Goal: Task Accomplishment & Management: Use online tool/utility

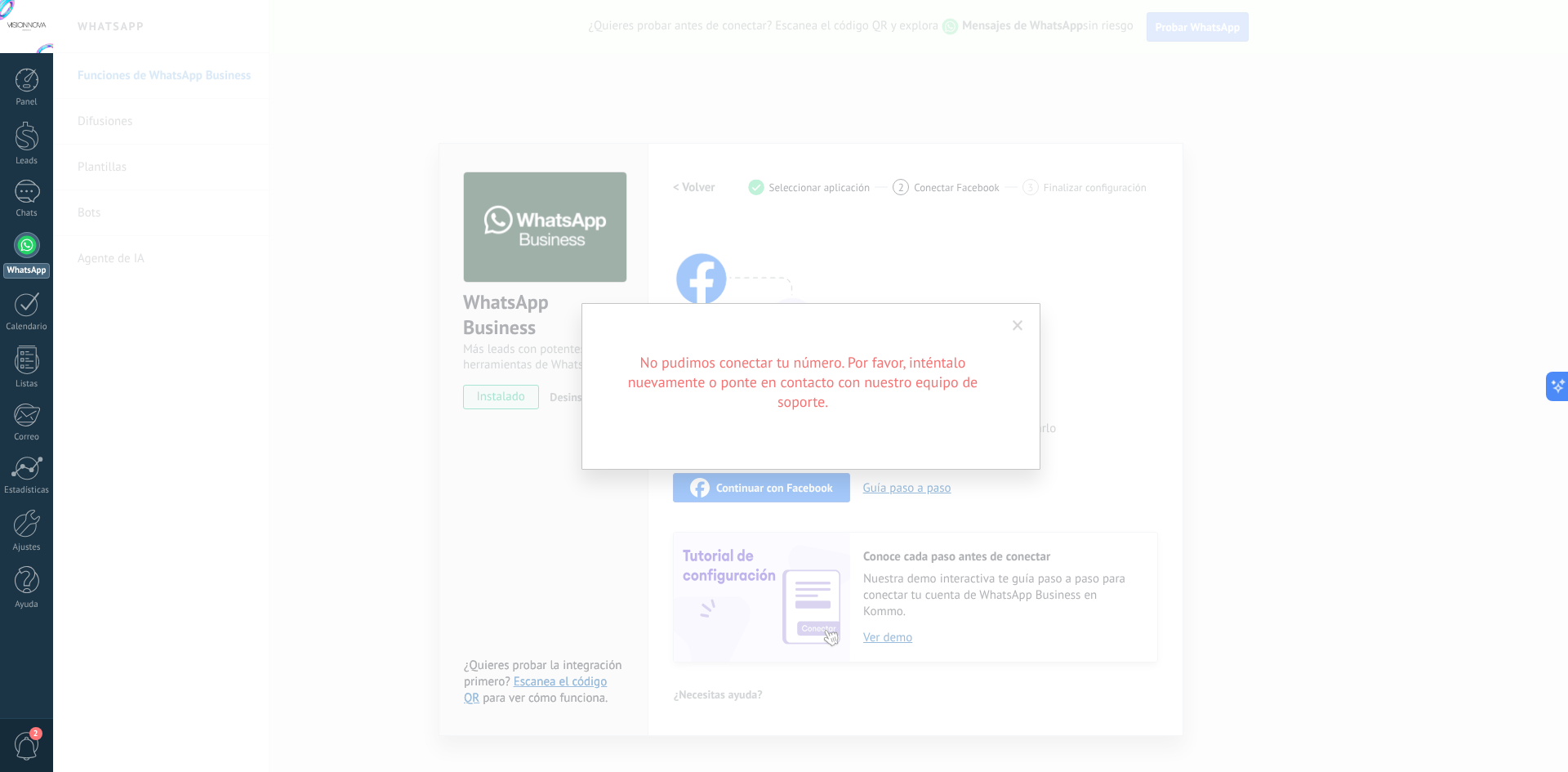
click at [1011, 317] on span at bounding box center [1017, 325] width 27 height 27
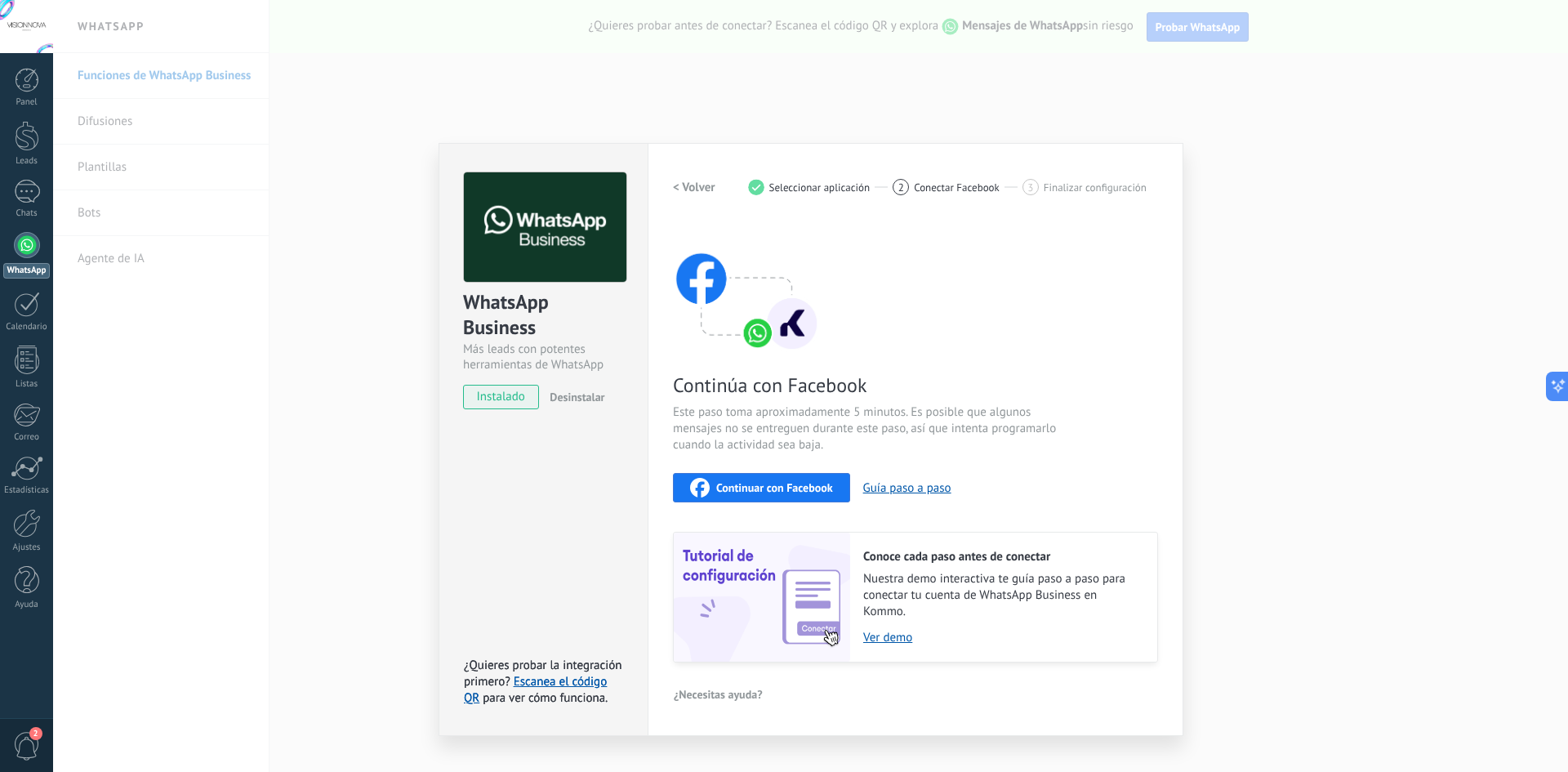
click at [349, 21] on div "WhatsApp Business Más leads con potentes herramientas de WhatsApp instalado Des…" at bounding box center [810, 386] width 1515 height 772
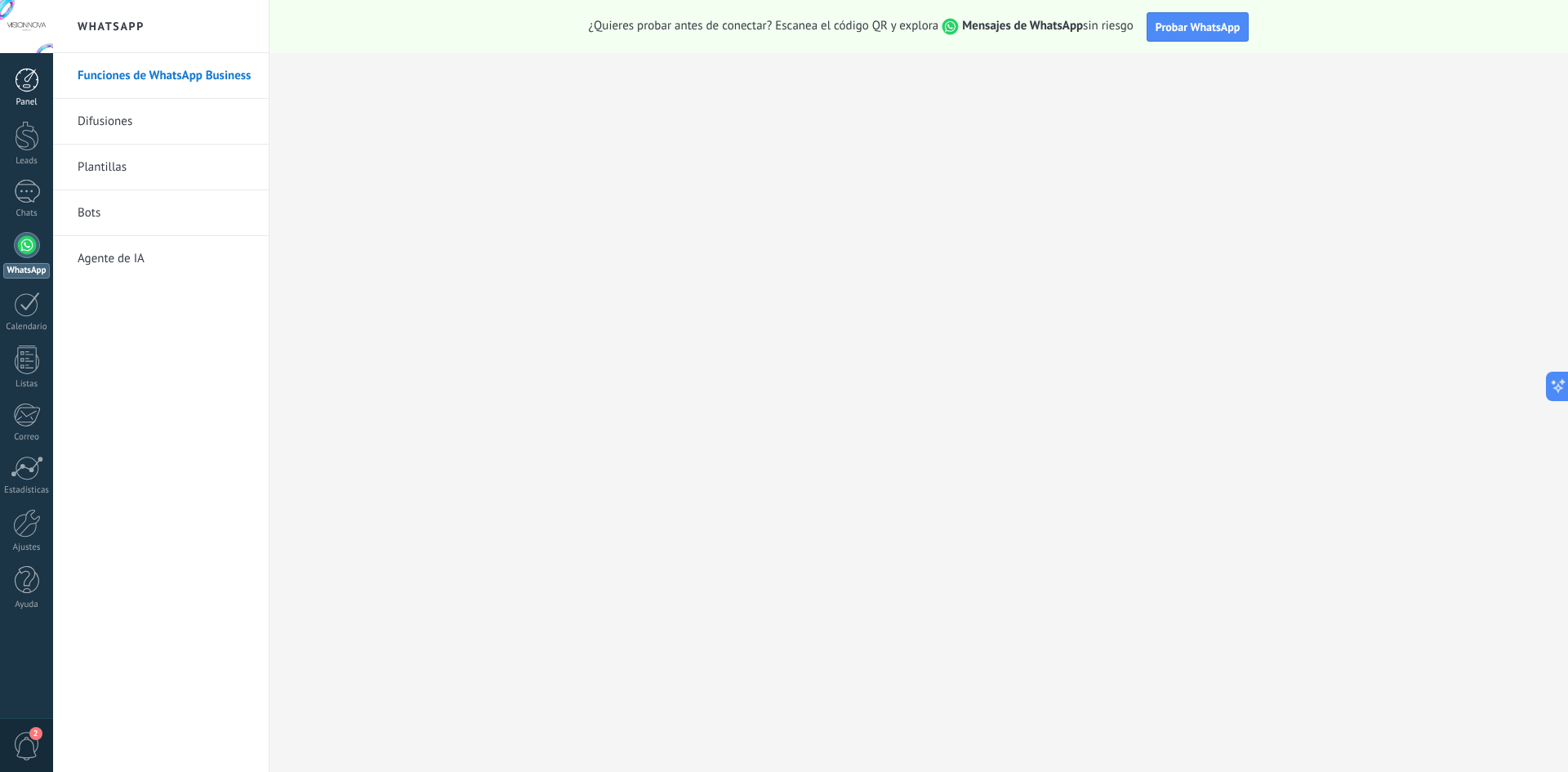
click at [33, 76] on div at bounding box center [27, 80] width 25 height 25
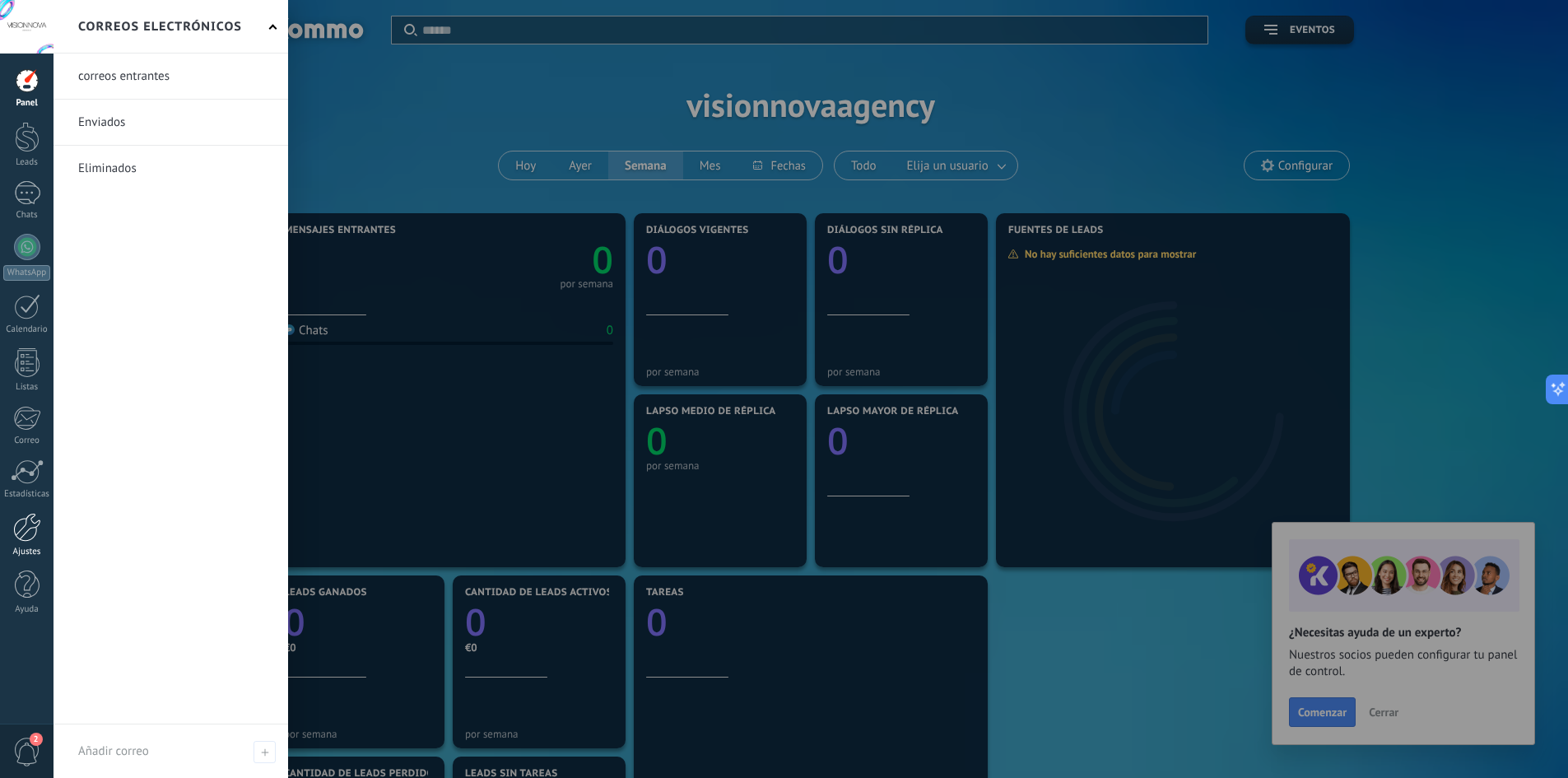
click at [22, 554] on div "Ajustes" at bounding box center [27, 551] width 48 height 10
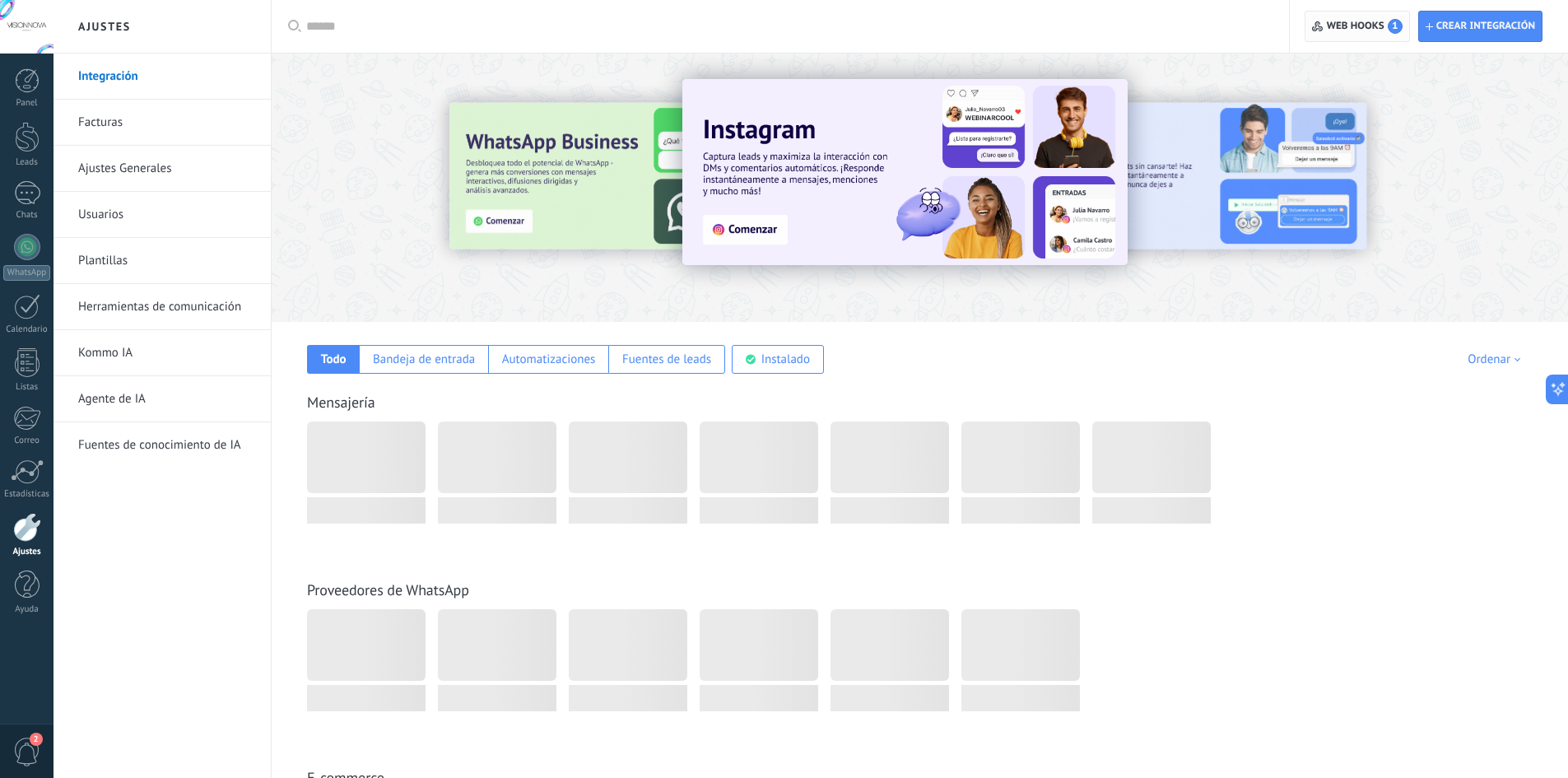
click at [1367, 28] on span "Web hooks 1" at bounding box center [1364, 27] width 76 height 15
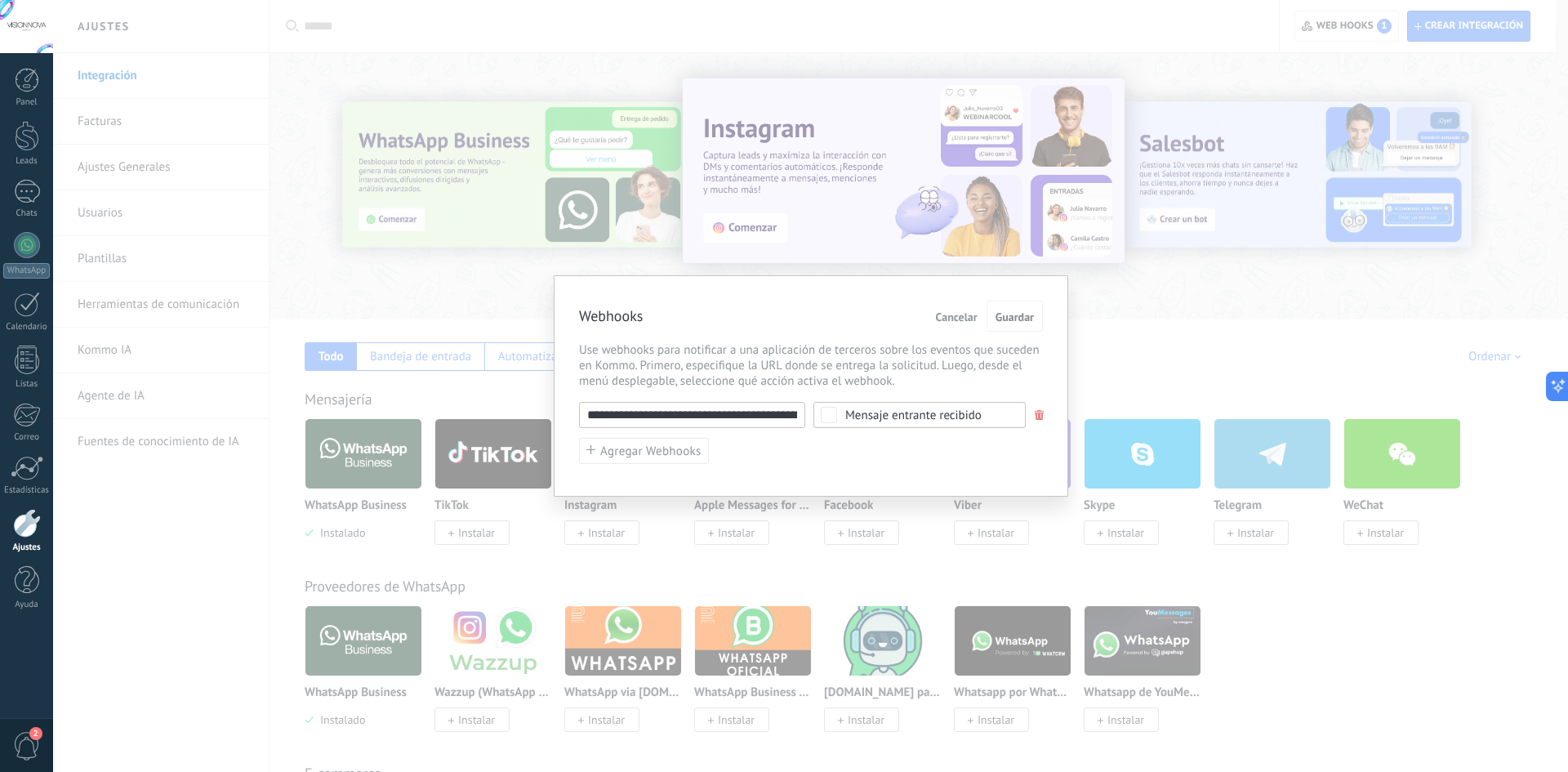
click at [1037, 417] on span at bounding box center [1039, 415] width 9 height 10
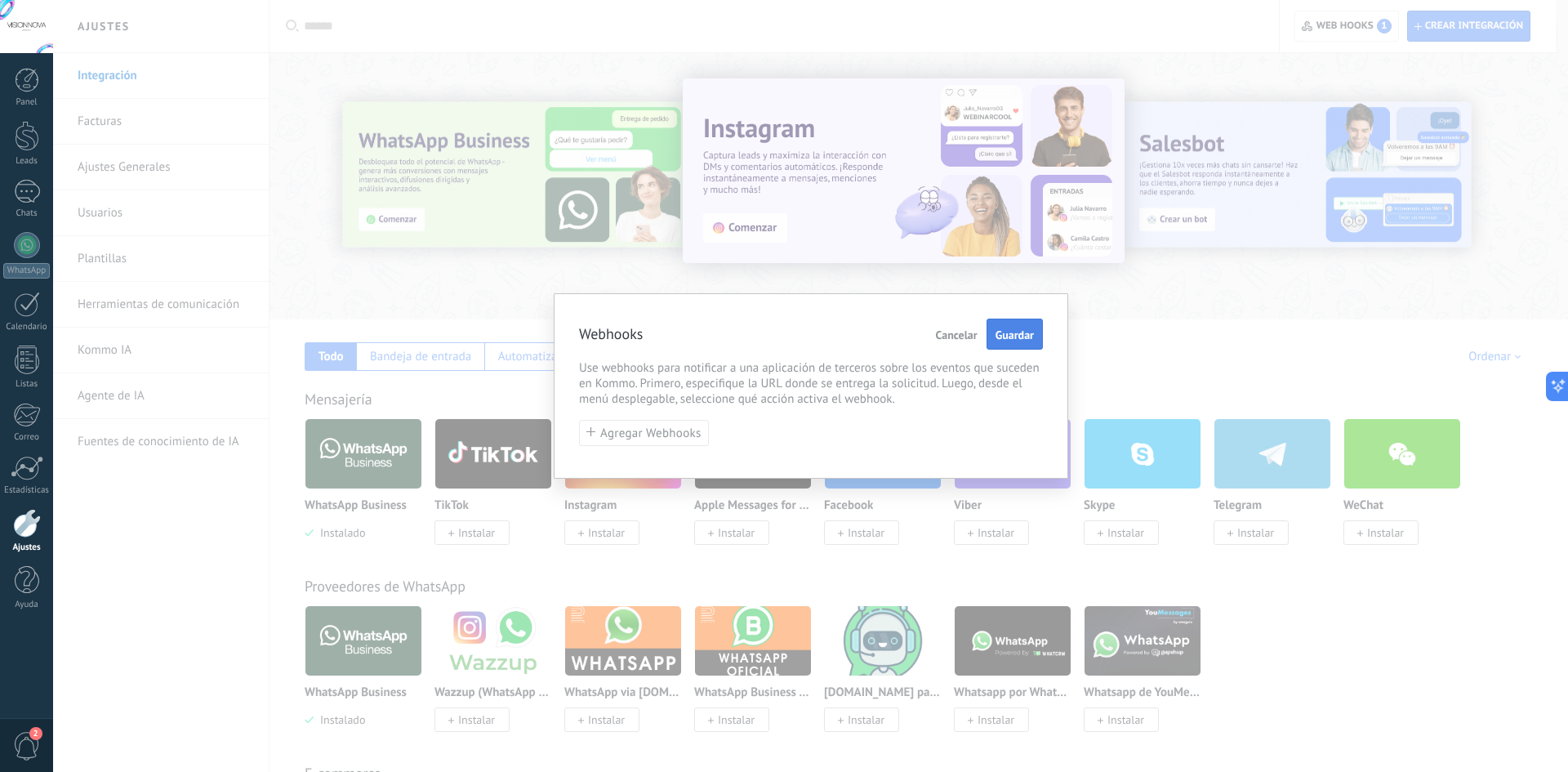
click at [1010, 335] on span "Guardar" at bounding box center [1014, 335] width 39 height 11
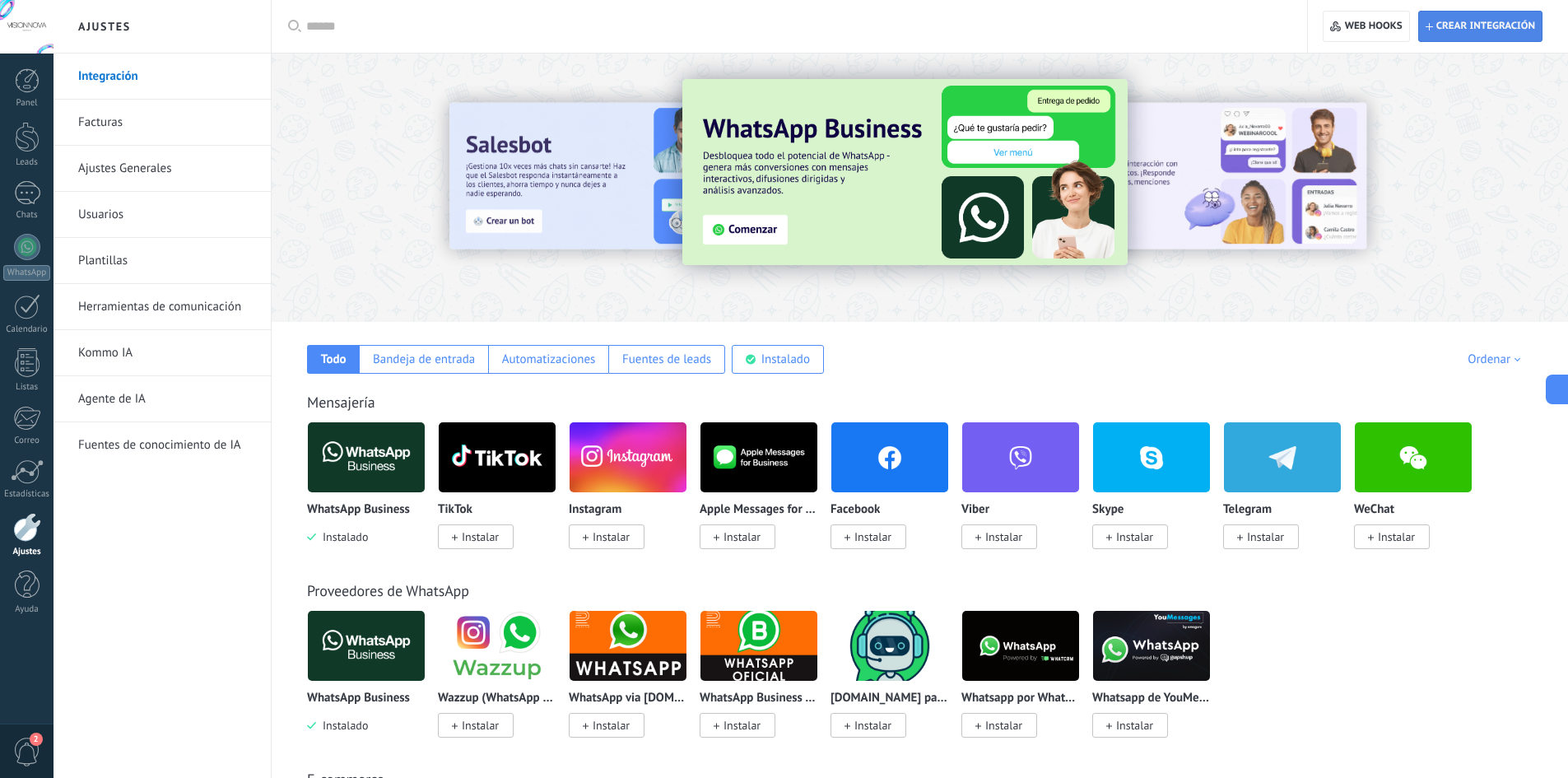
click at [1479, 18] on span "Crear integración" at bounding box center [1479, 26] width 109 height 30
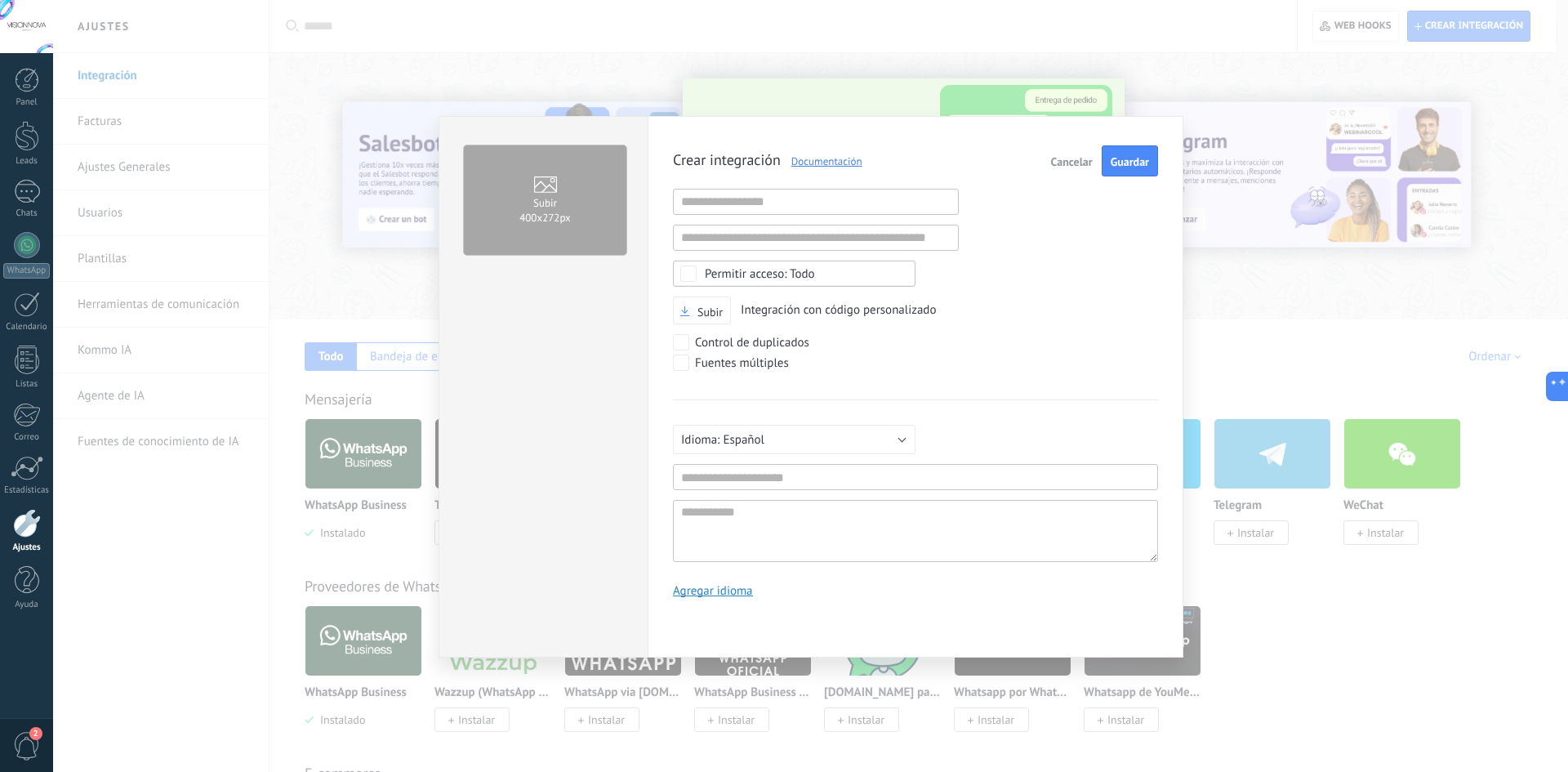
scroll to position [15, 0]
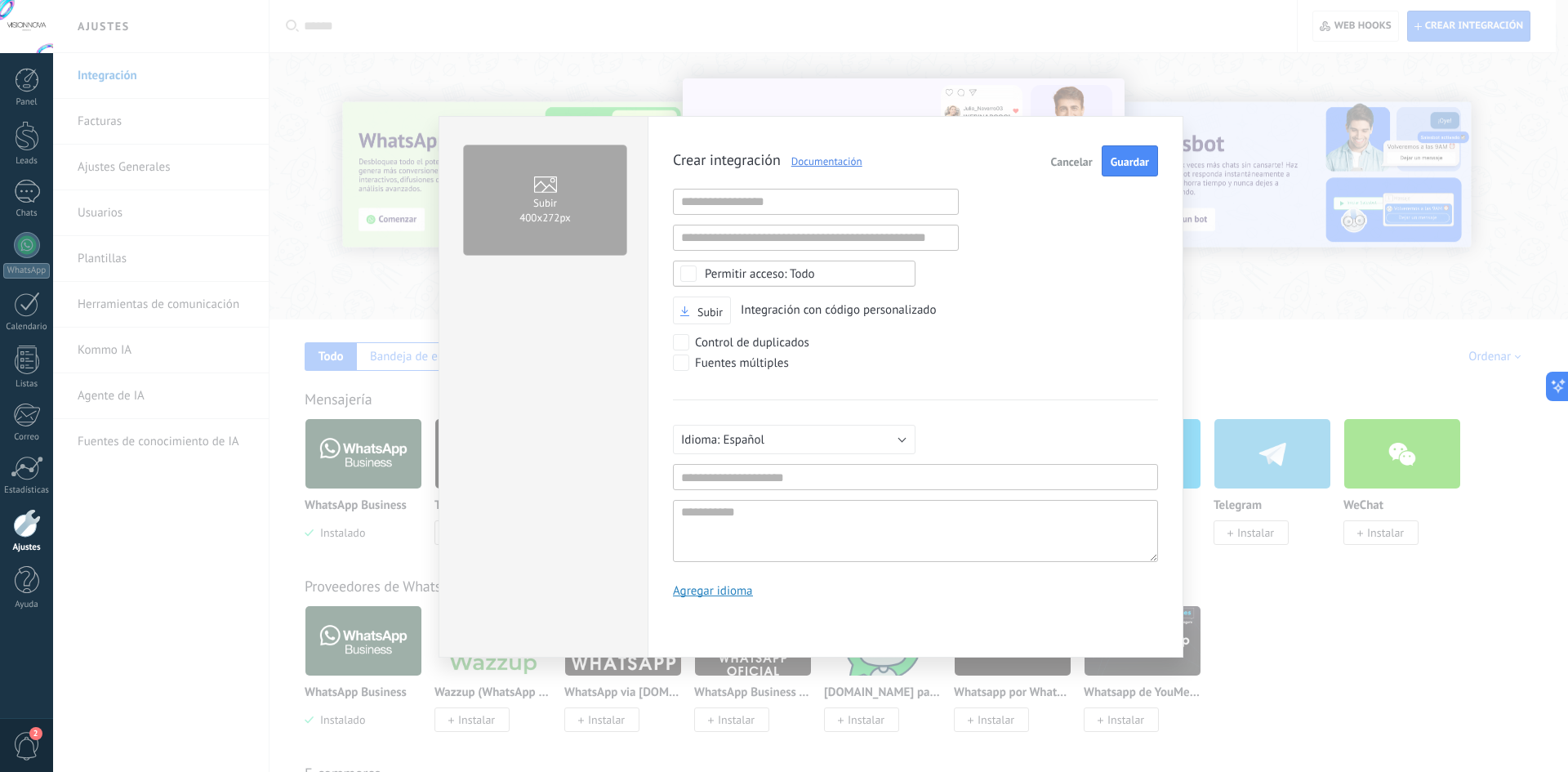
click at [1085, 172] on button "Cancelar" at bounding box center [1072, 161] width 55 height 31
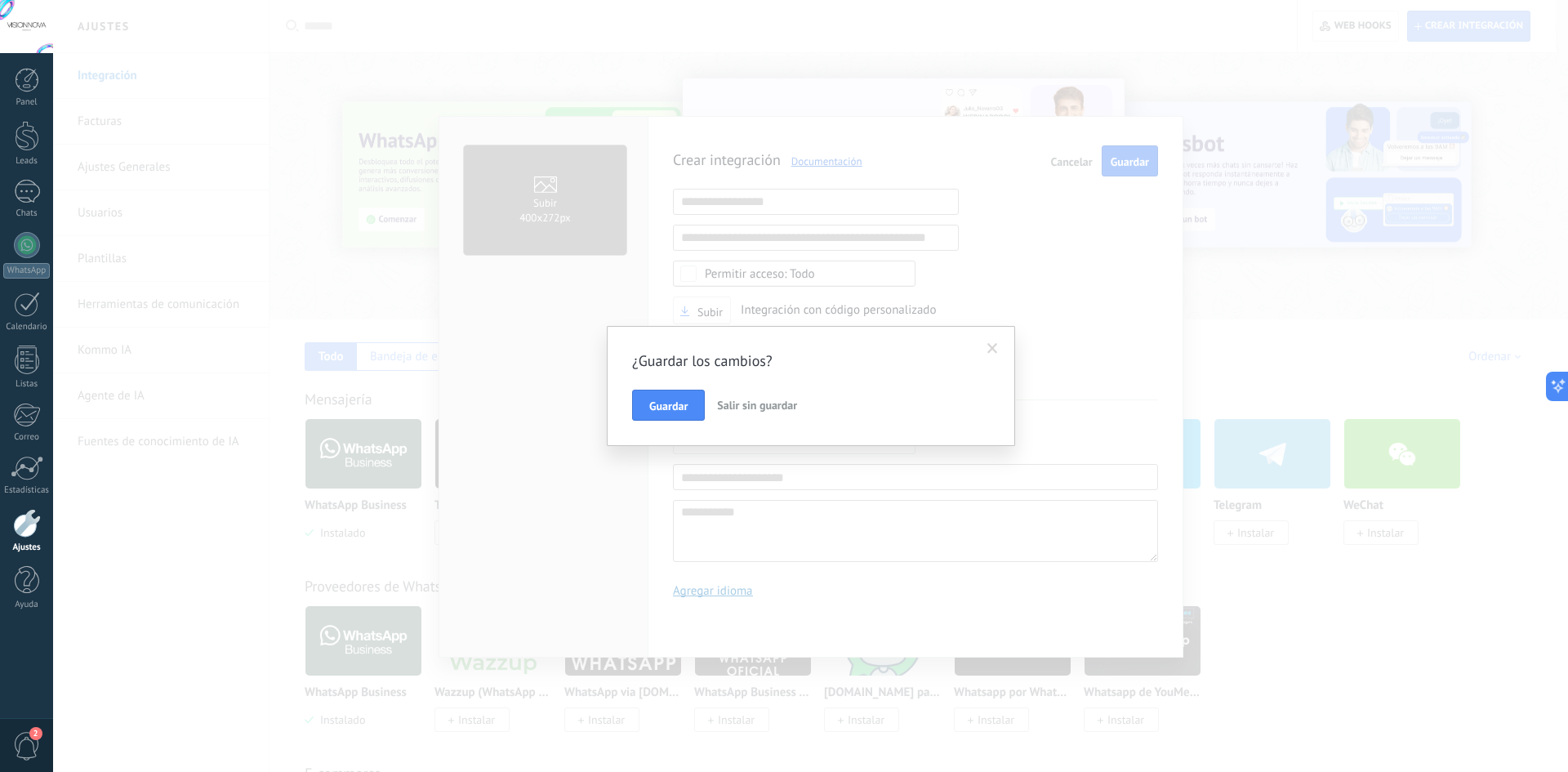
click at [737, 406] on span "Salir sin guardar" at bounding box center [757, 405] width 80 height 15
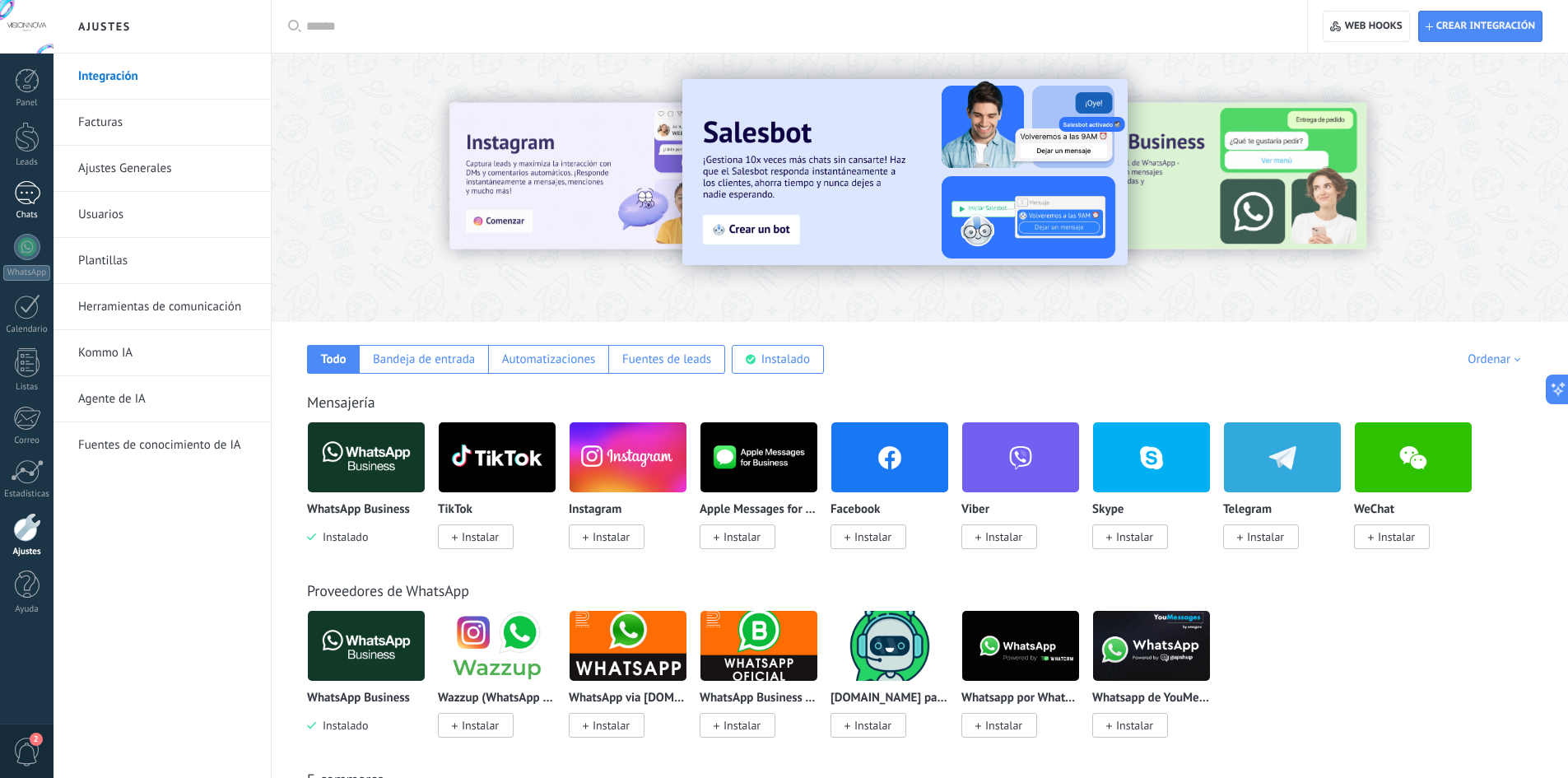
click at [25, 205] on link "Chats" at bounding box center [27, 200] width 53 height 39
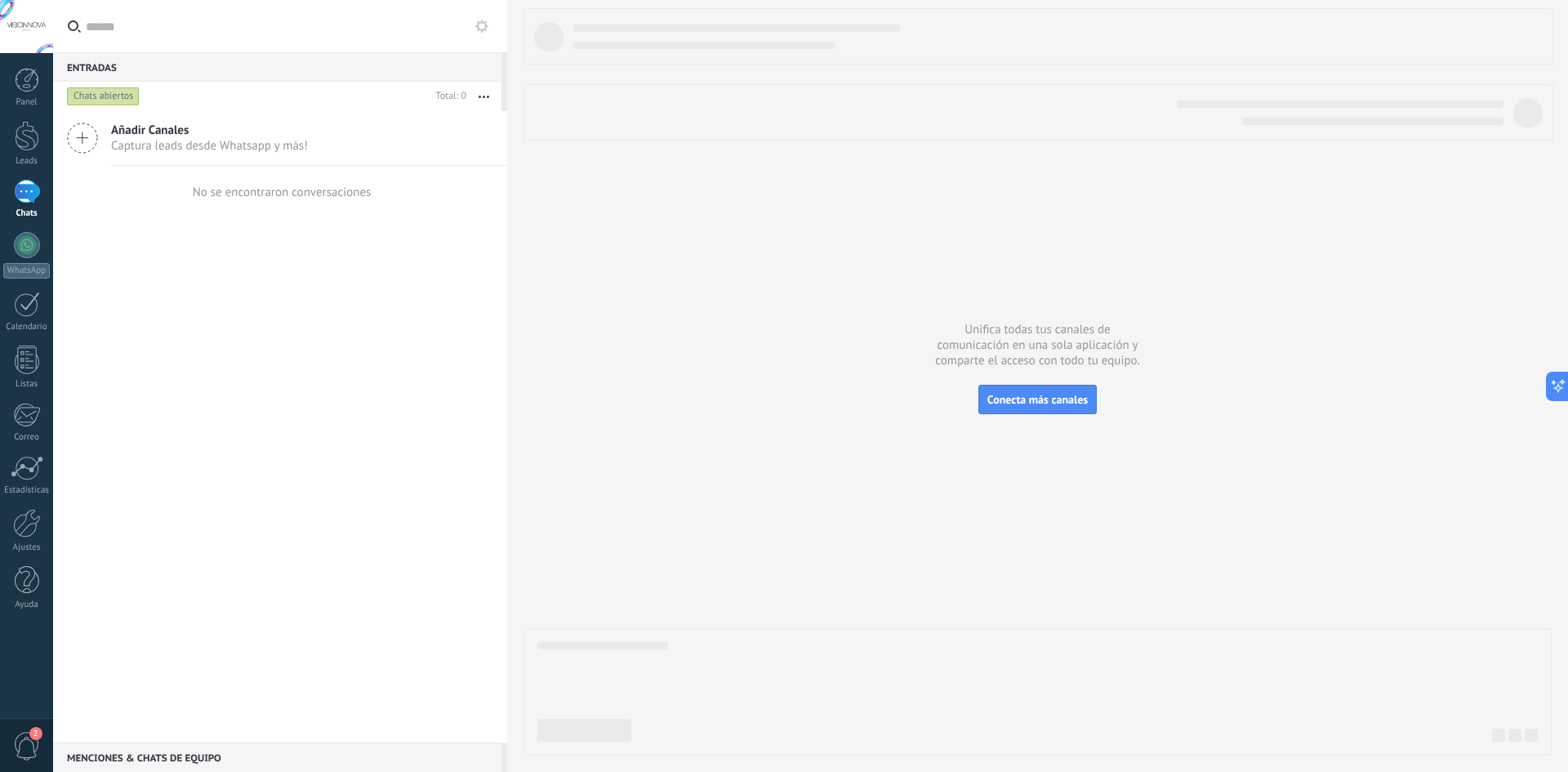
click at [291, 126] on span "Añadir Canales" at bounding box center [210, 130] width 196 height 15
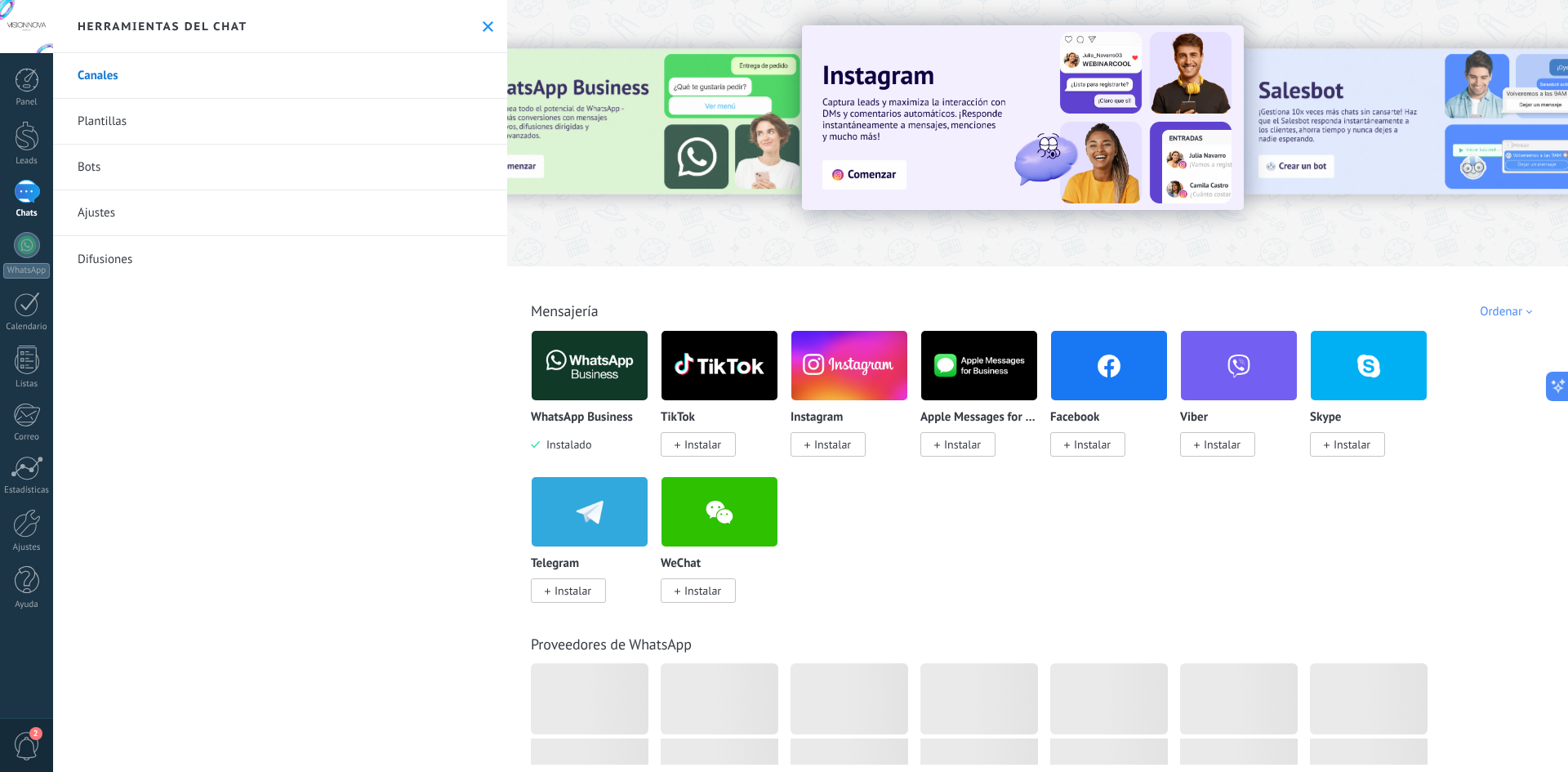
click at [27, 181] on div at bounding box center [27, 191] width 26 height 24
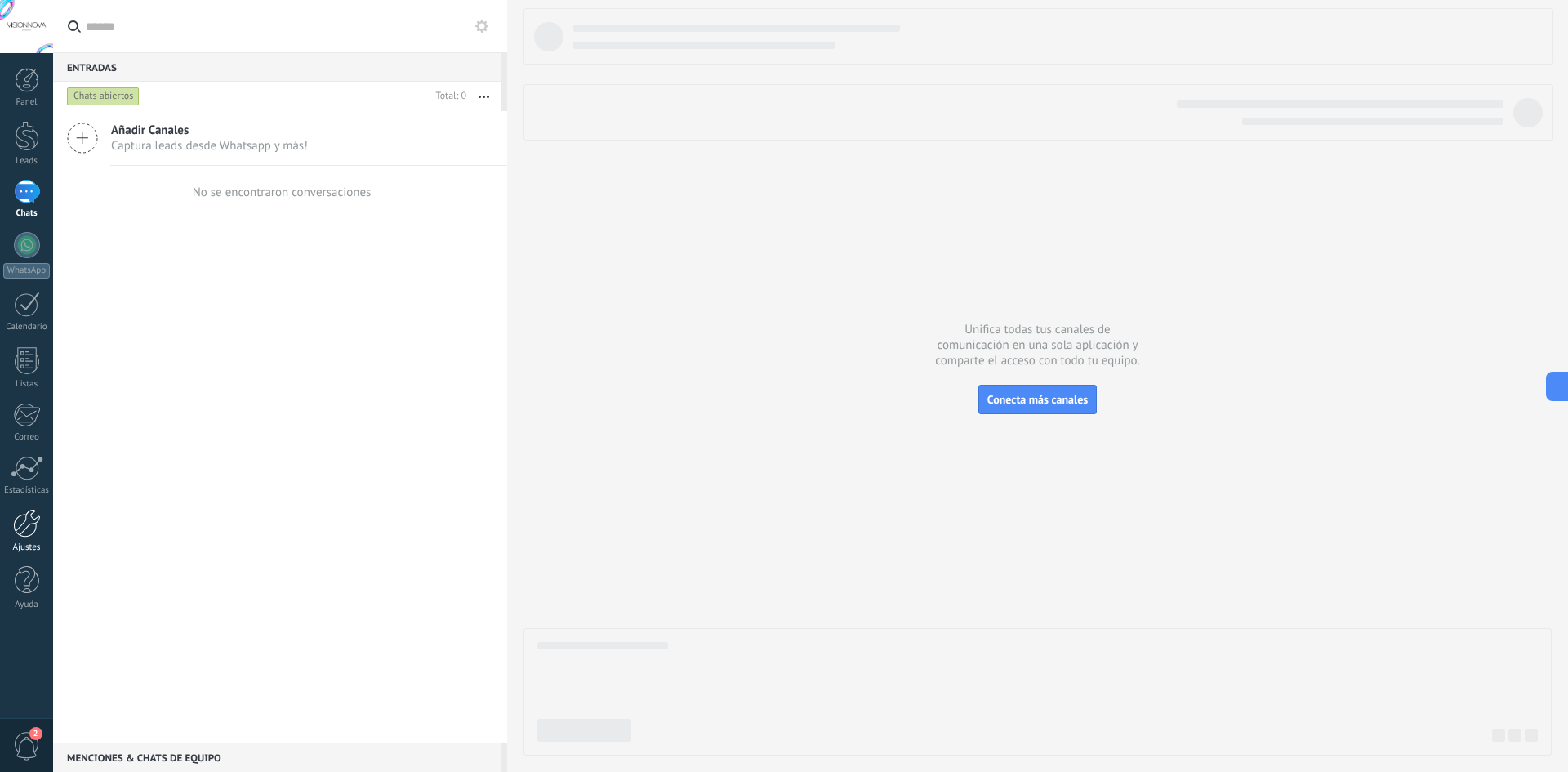
click at [14, 510] on div at bounding box center [26, 523] width 27 height 28
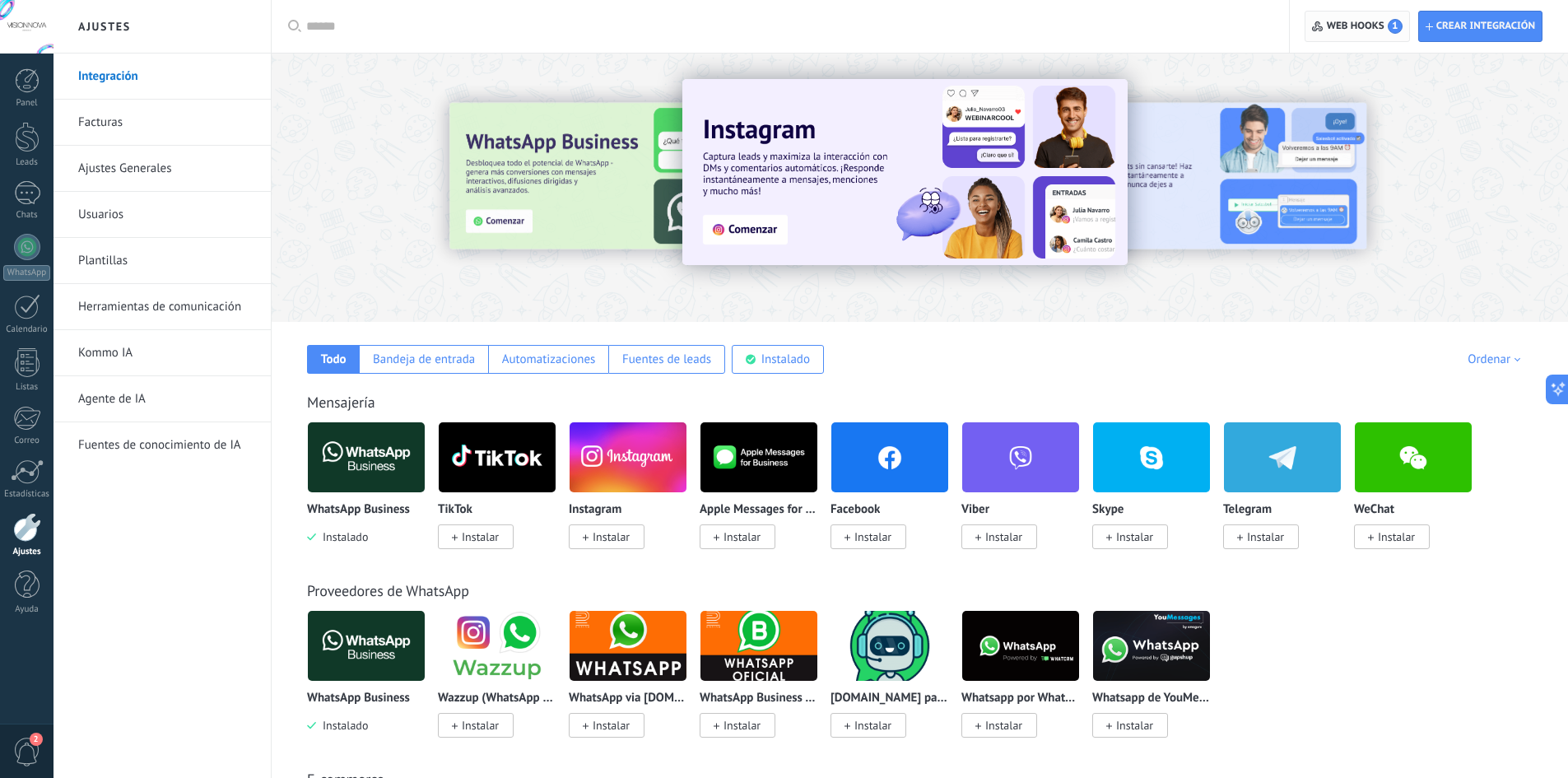
click at [1379, 23] on span "Web hooks 1" at bounding box center [1364, 27] width 76 height 15
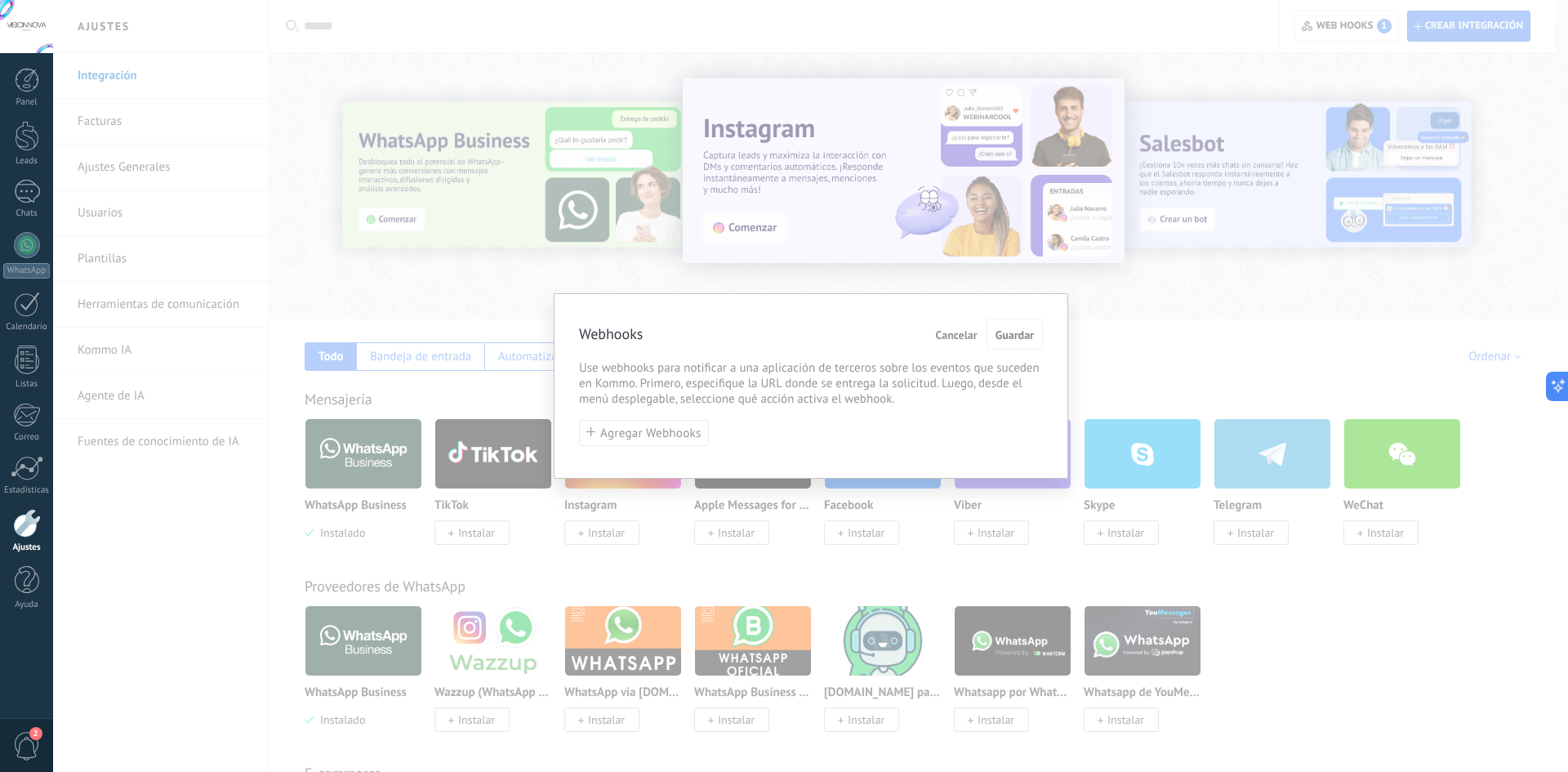
click at [941, 335] on span "Cancelar" at bounding box center [957, 335] width 42 height 11
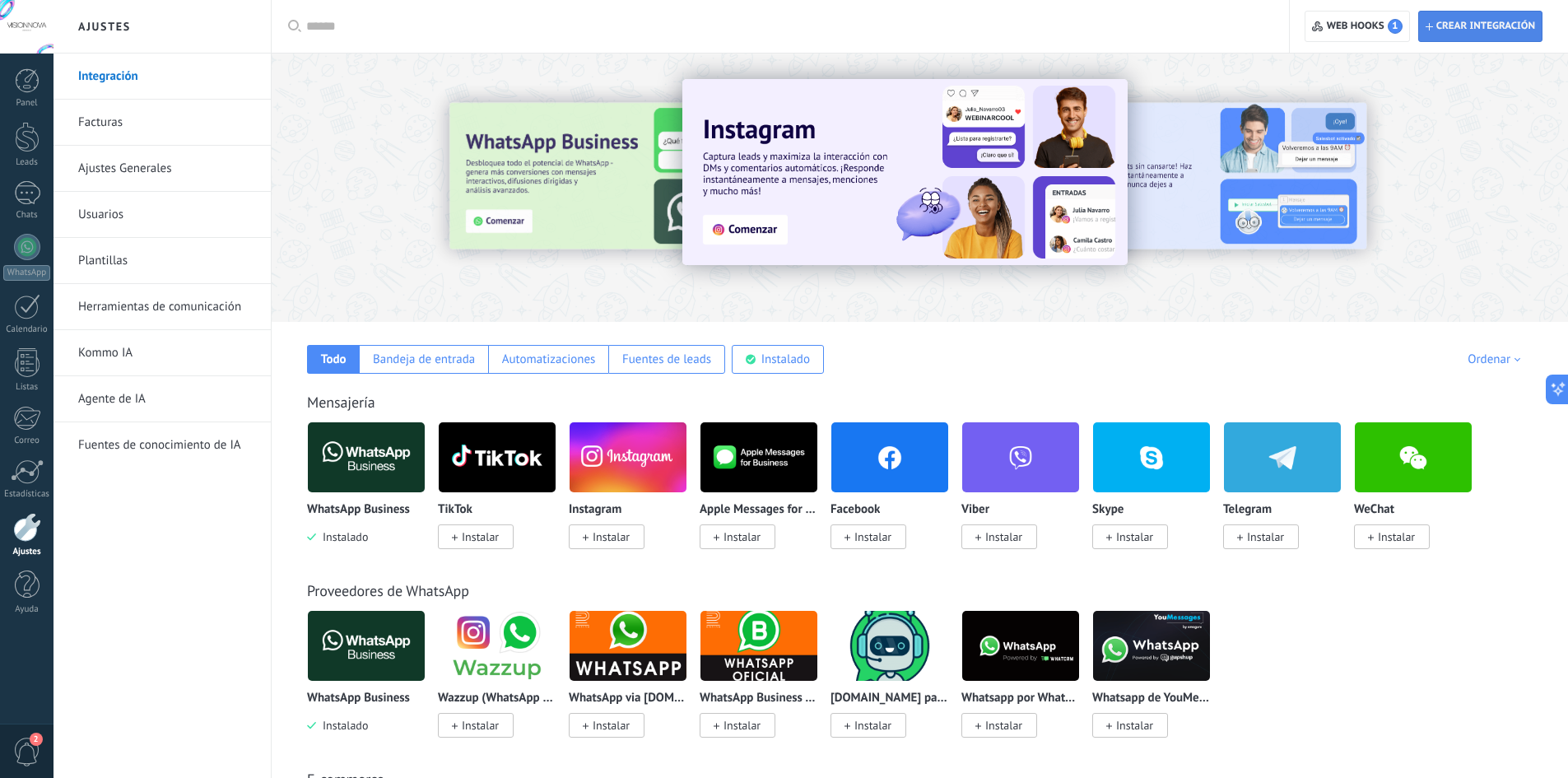
click at [1506, 28] on span "Crear integración" at bounding box center [1485, 27] width 99 height 13
type textarea "**********"
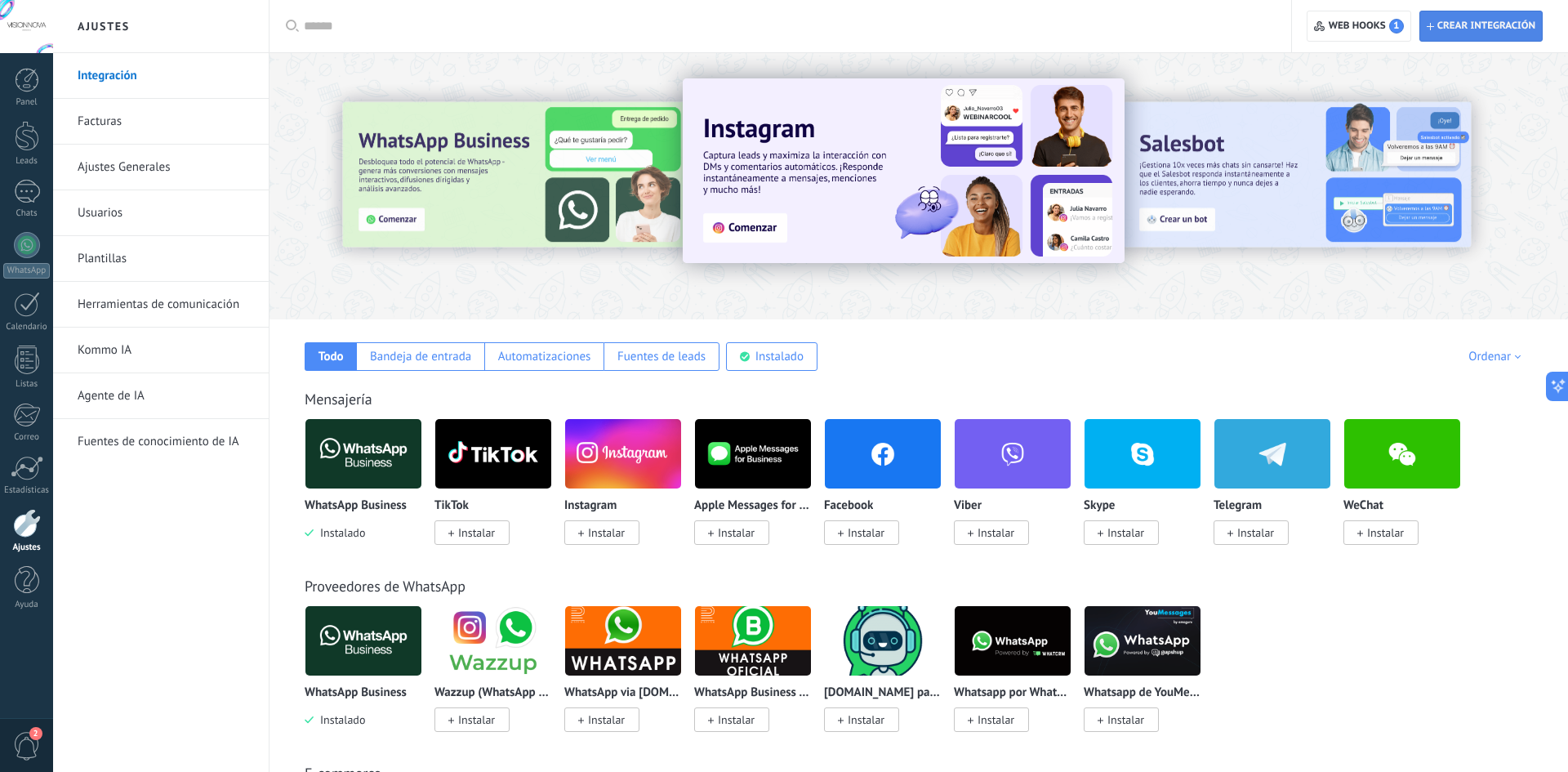
scroll to position [15, 0]
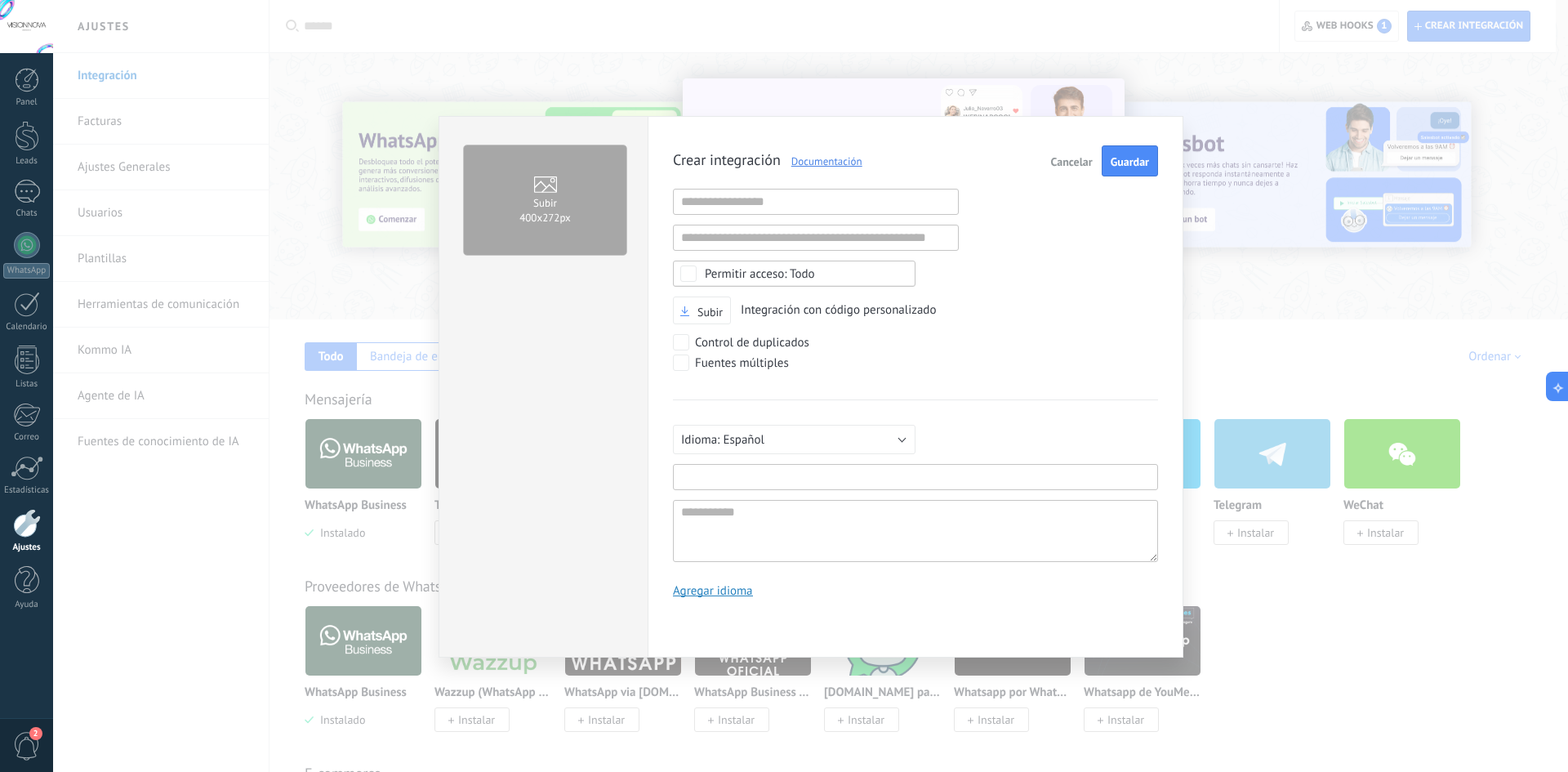
click at [836, 473] on input "text" at bounding box center [914, 477] width 485 height 26
type input "**********"
click at [1142, 160] on span "Guardar" at bounding box center [1130, 162] width 39 height 11
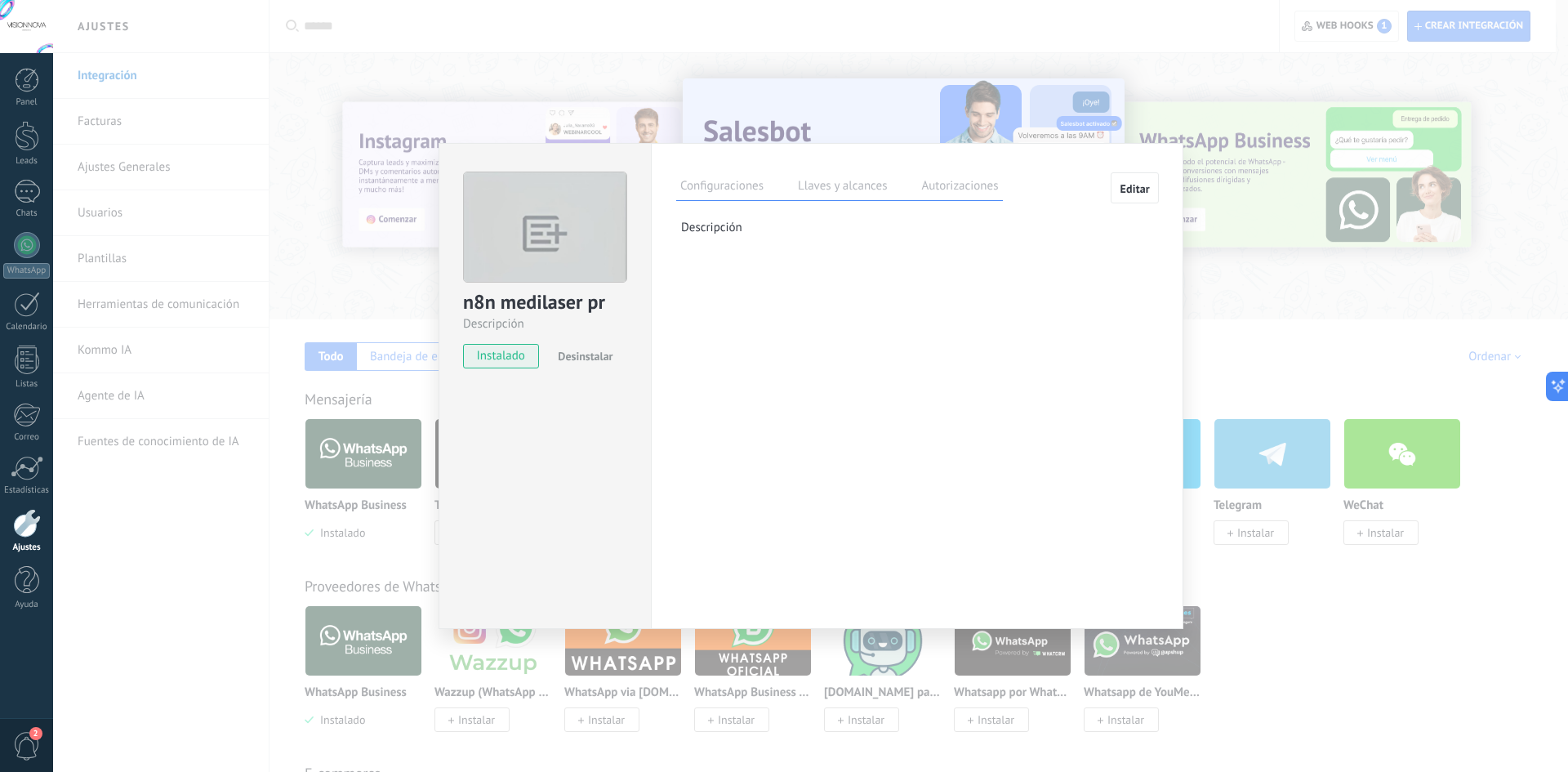
click at [813, 194] on label "Llaves y alcances" at bounding box center [842, 188] width 97 height 24
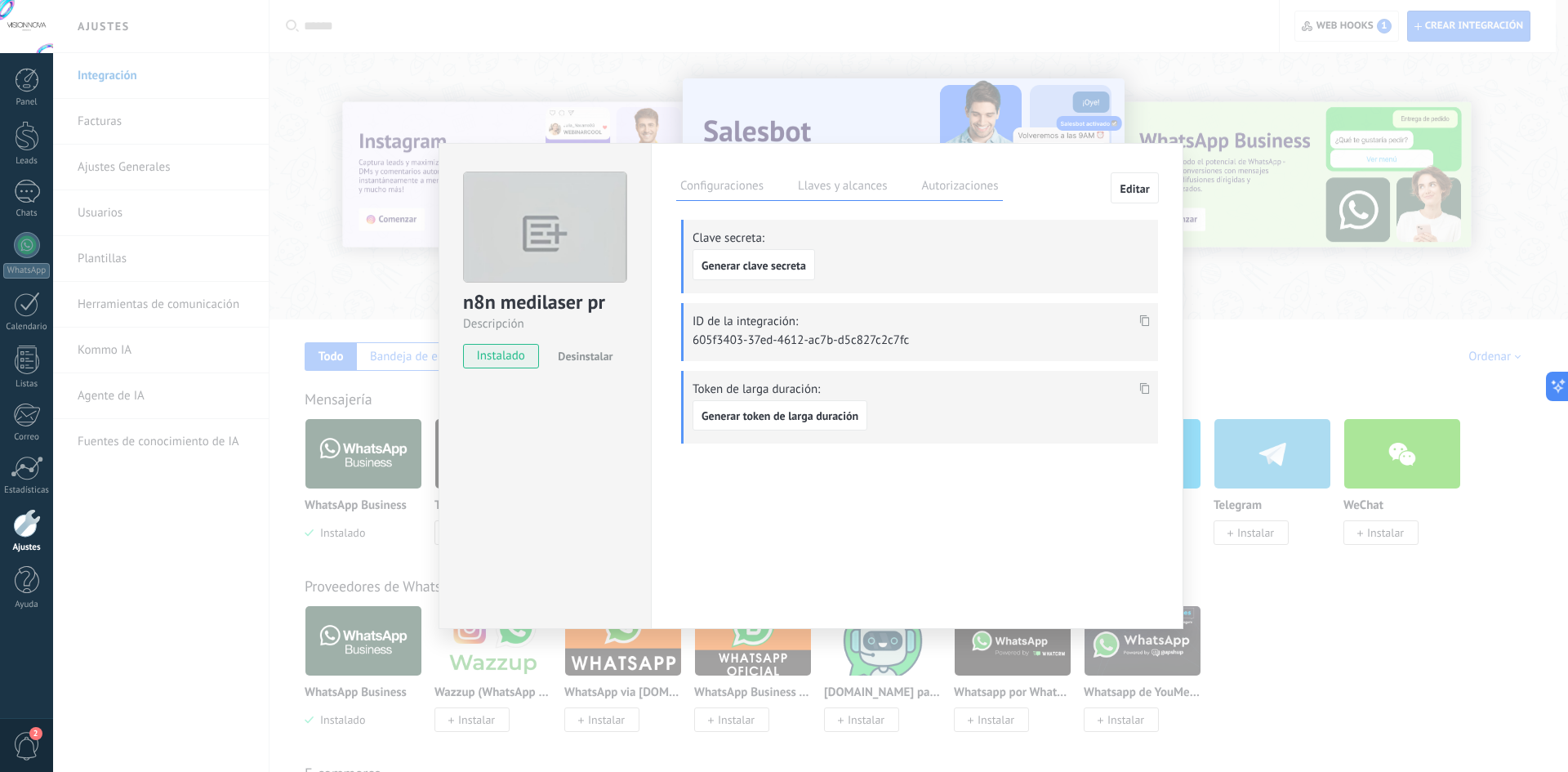
click at [946, 193] on label "Autorizaciones" at bounding box center [960, 188] width 85 height 24
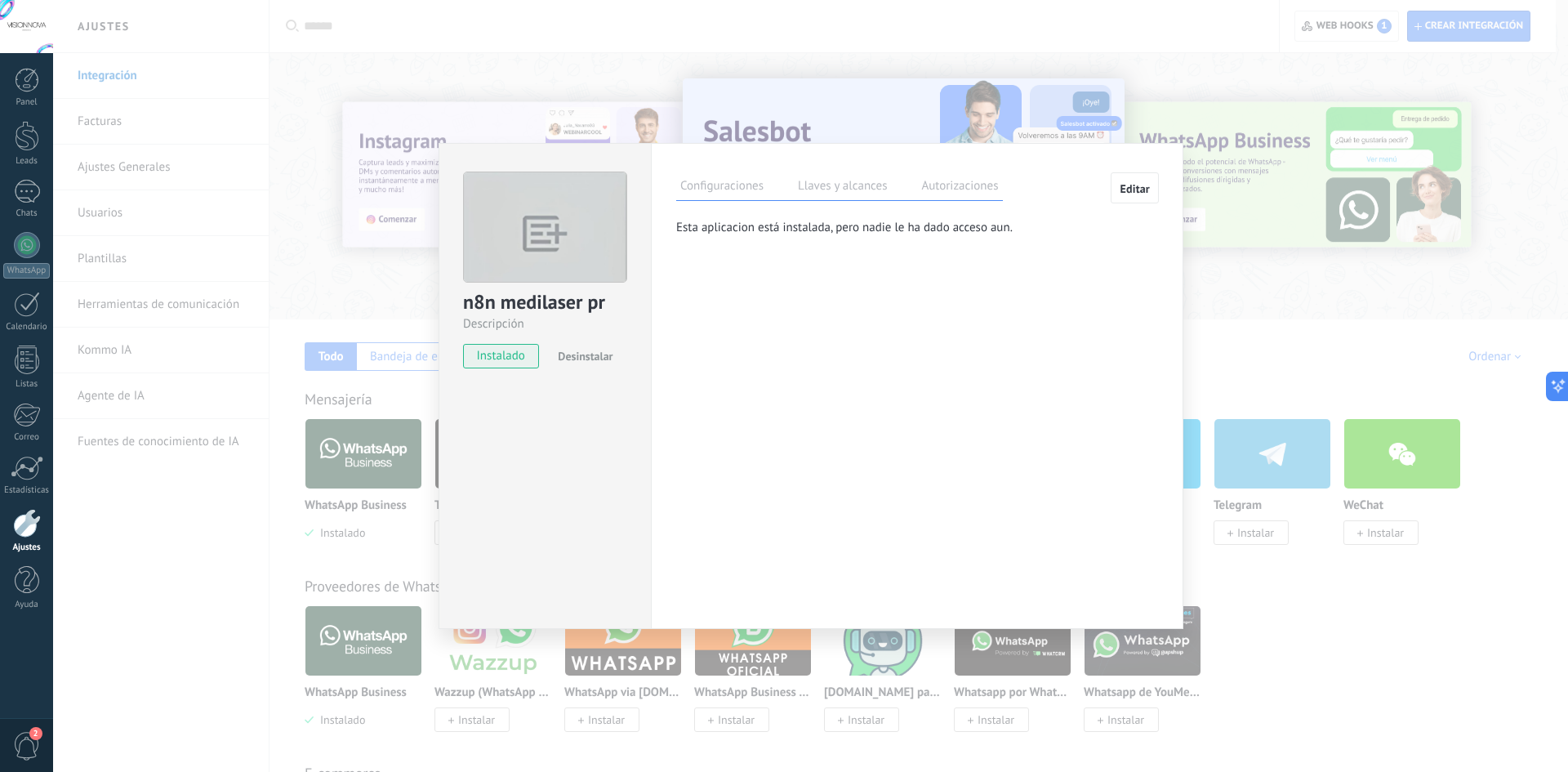
click at [855, 190] on label "Llaves y alcances" at bounding box center [842, 188] width 97 height 24
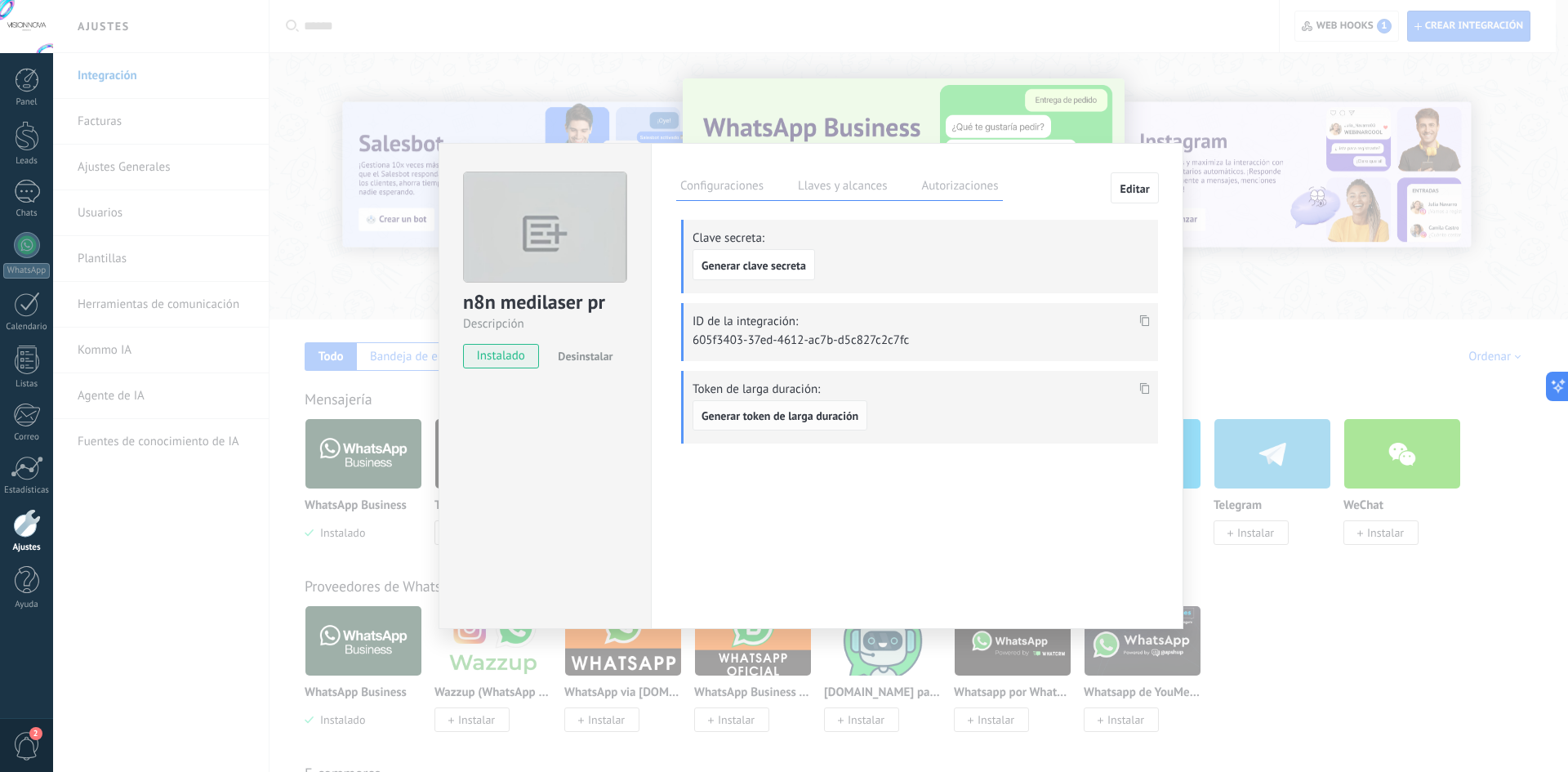
click at [825, 424] on button "Generar token de larga duración" at bounding box center [779, 416] width 175 height 31
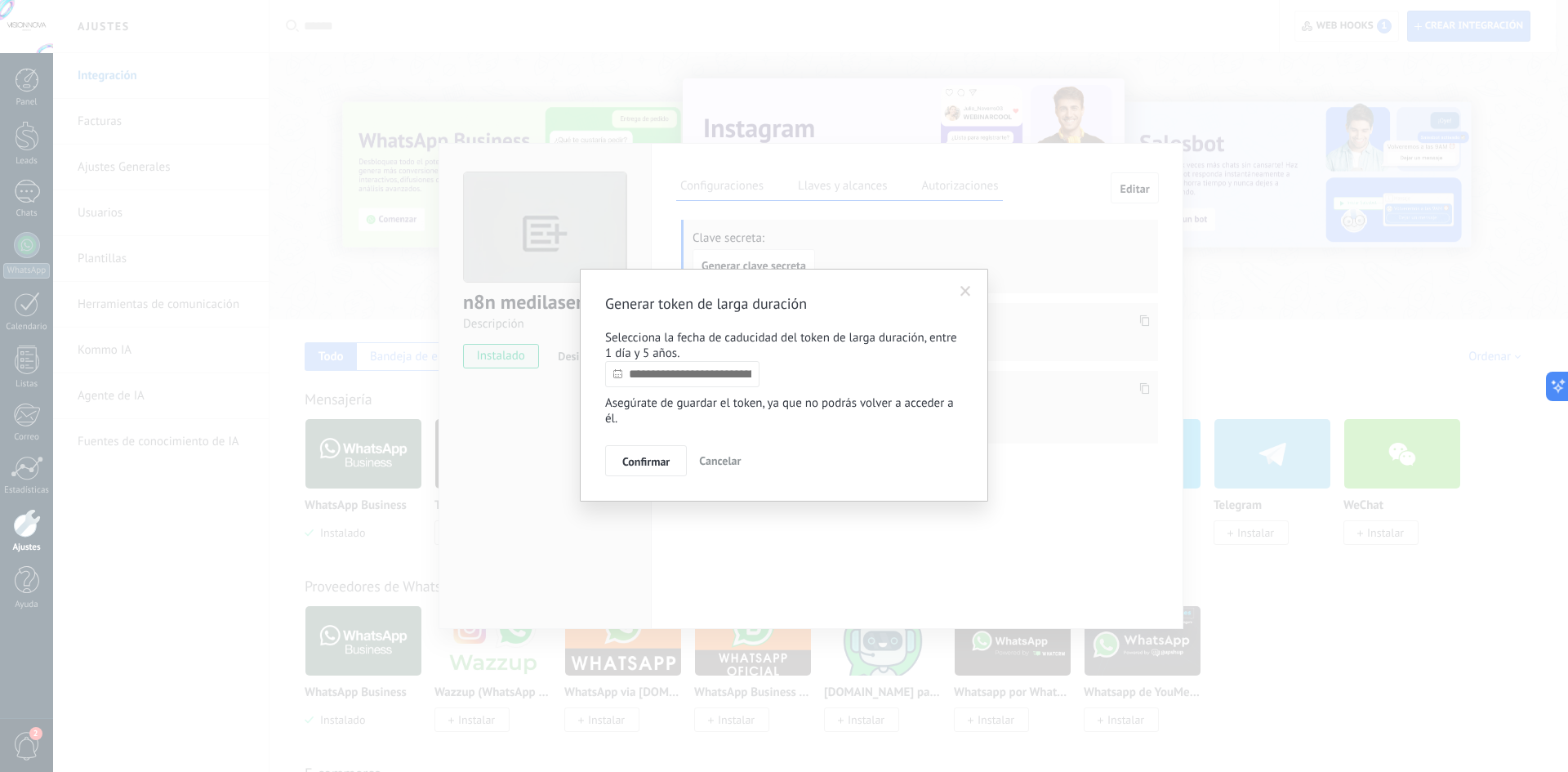
click at [685, 394] on div "Generar token de larga duración Selecciona la fecha de caducidad del token de l…" at bounding box center [784, 385] width 358 height 182
click at [692, 385] on input "text" at bounding box center [682, 374] width 154 height 26
click at [792, 403] on div "[DATE] [PERSON_NAME] Do 28 29 30 31 1 2 3 4 5 6 7 8 9 10 11 12 13 14 15 16 17 1…" at bounding box center [703, 485] width 196 height 194
click at [784, 403] on link at bounding box center [779, 404] width 9 height 9
type input "**********"
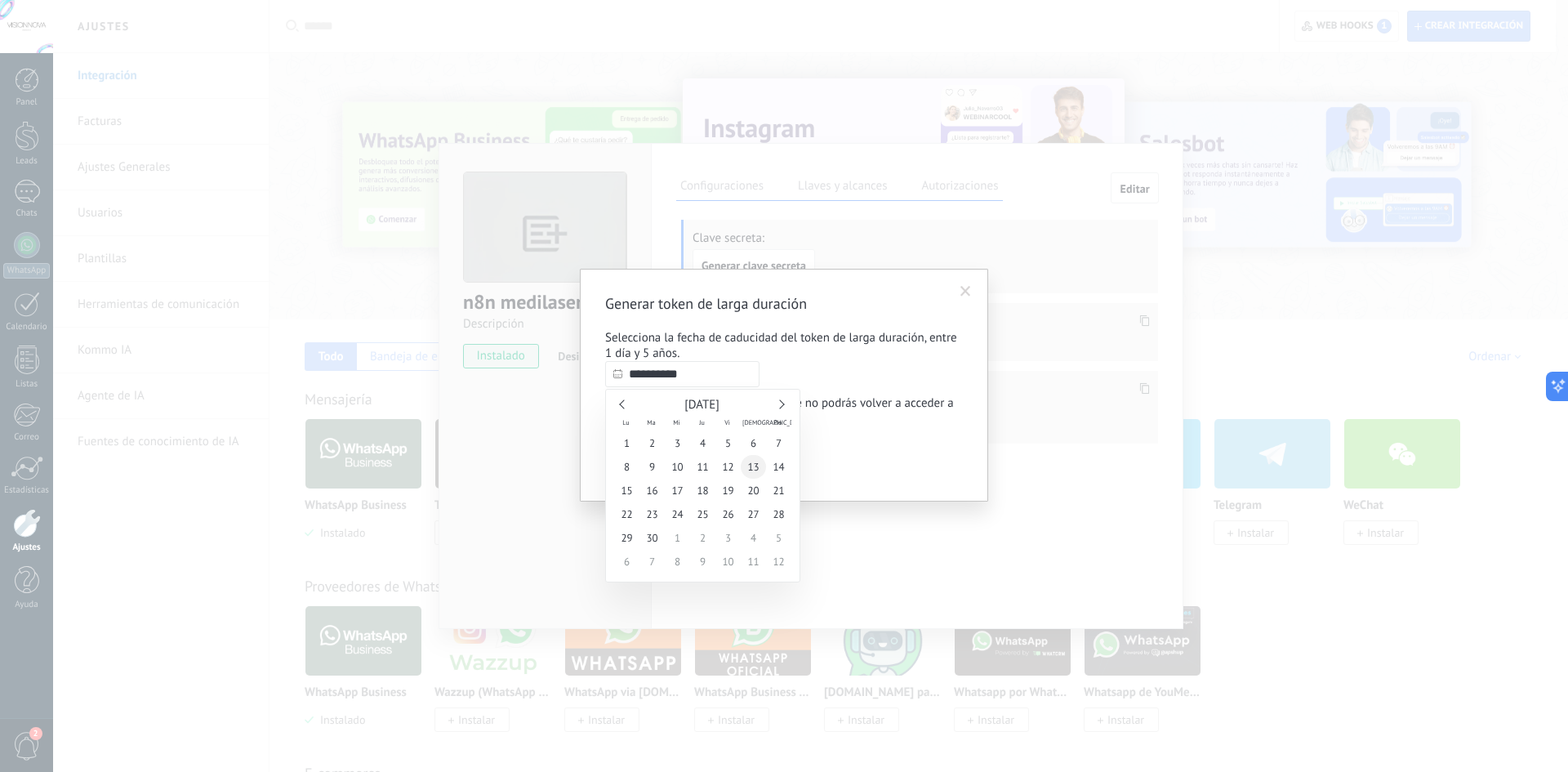
click at [745, 468] on span "13" at bounding box center [753, 466] width 26 height 24
click at [662, 454] on button "Confirmar" at bounding box center [646, 460] width 81 height 31
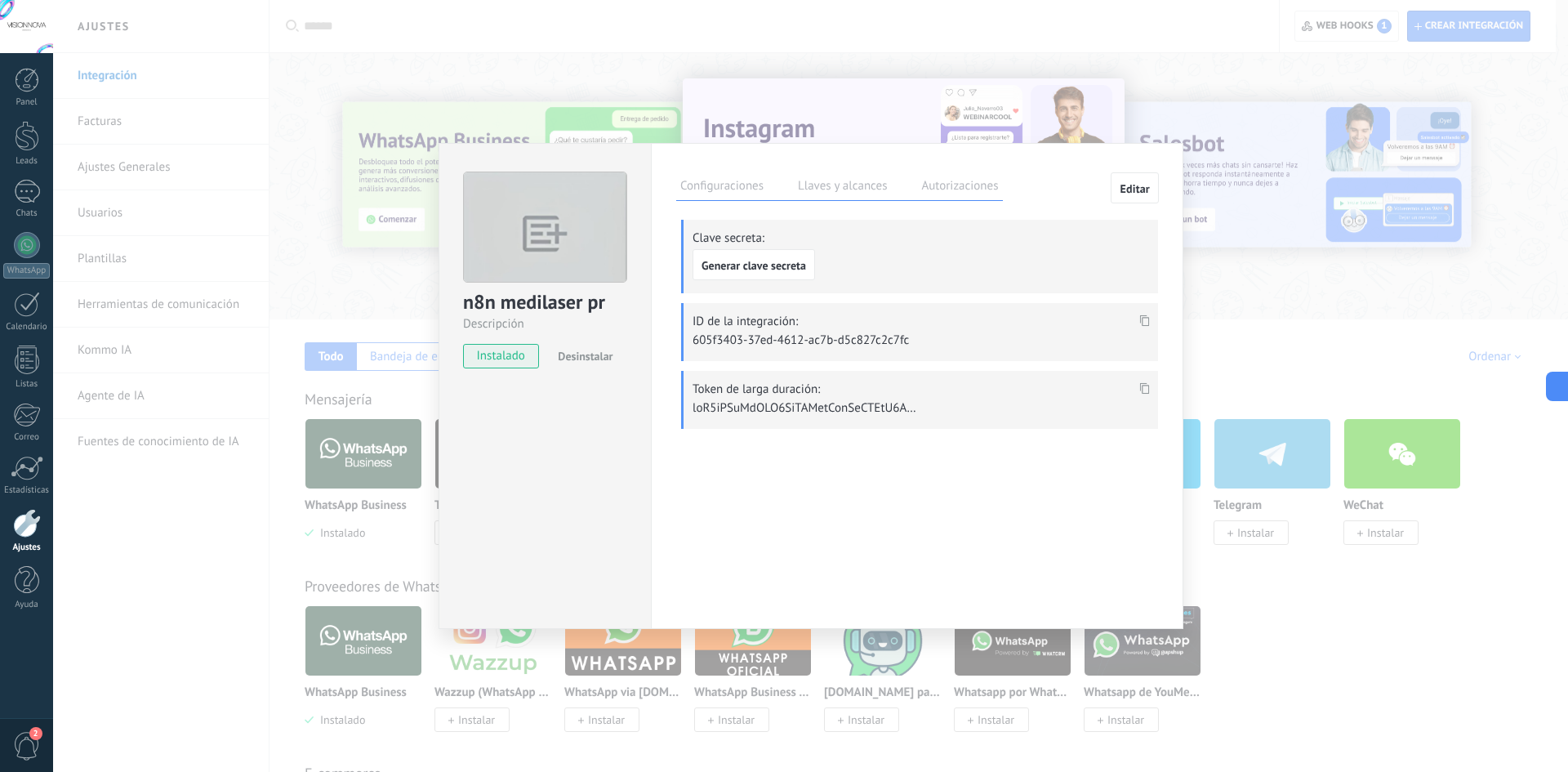
click at [1145, 395] on span at bounding box center [1145, 393] width 19 height 14
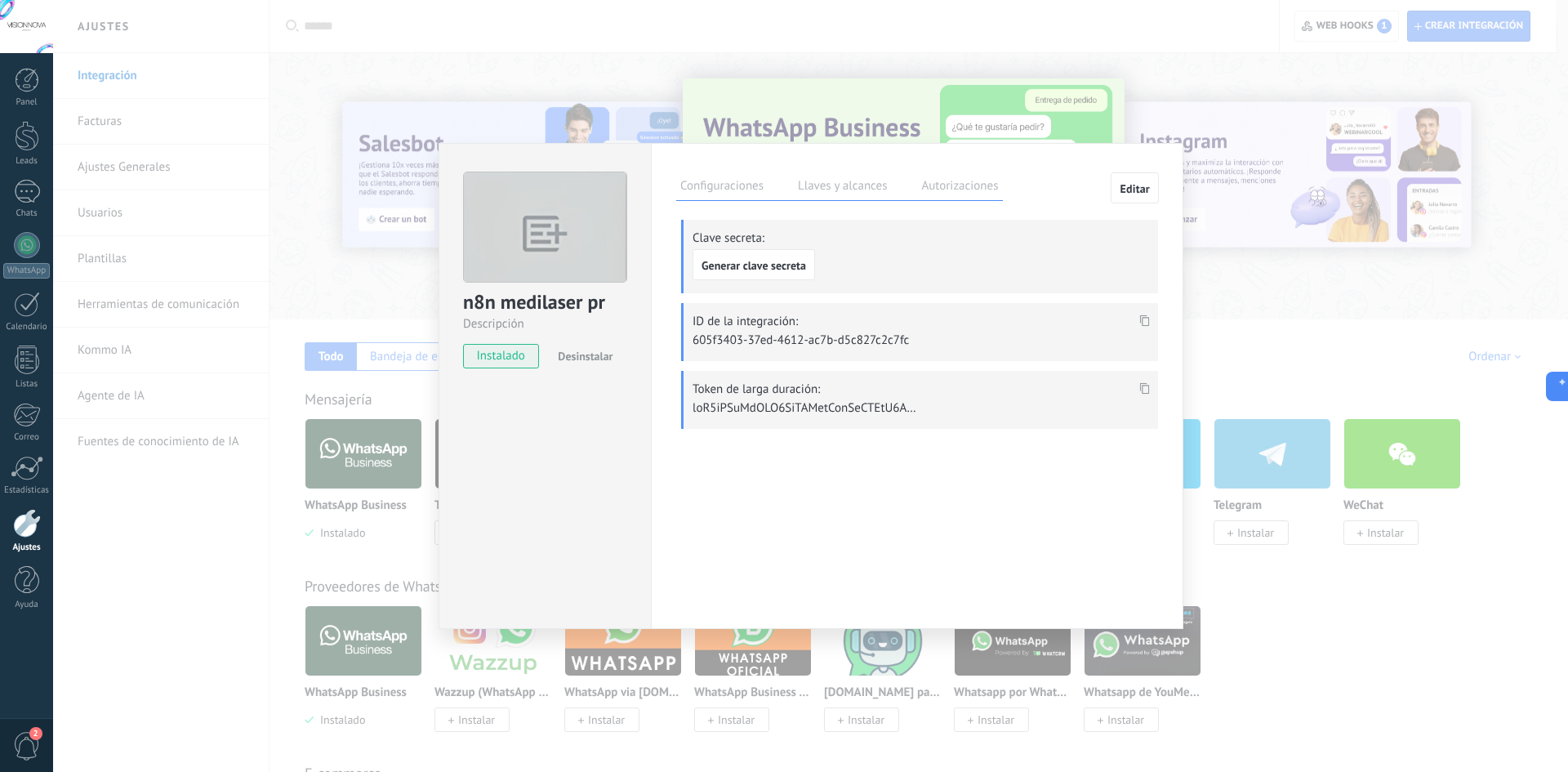
click at [1143, 383] on icon at bounding box center [1145, 388] width 9 height 11
click at [1143, 385] on icon at bounding box center [1145, 388] width 9 height 11
click at [99, 510] on div "n8n medilaser pr Descripción instalado Desinstalar Configuraciones Llaves y alc…" at bounding box center [810, 386] width 1515 height 772
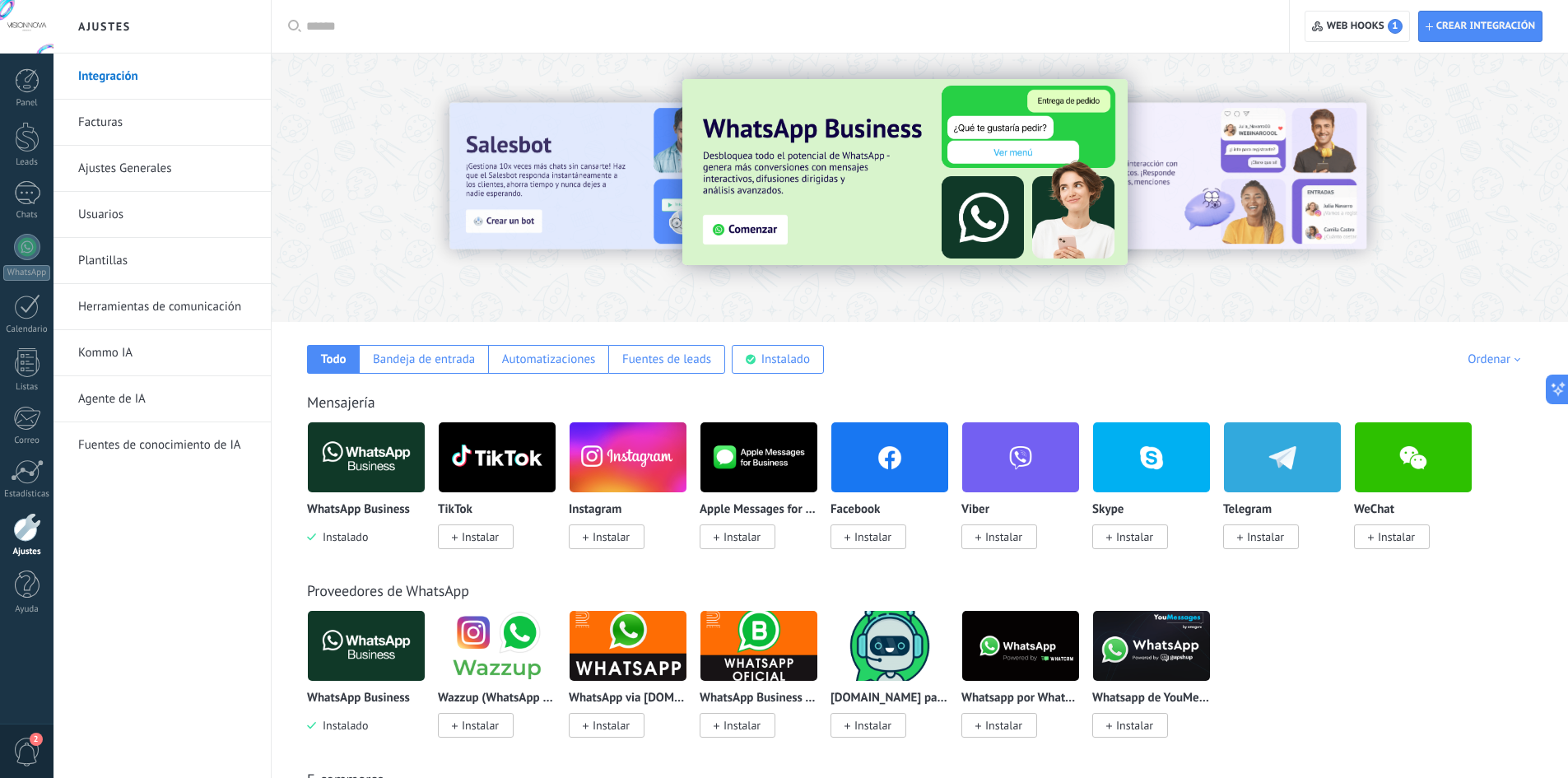
click at [145, 411] on link "Agente de IA" at bounding box center [166, 399] width 176 height 46
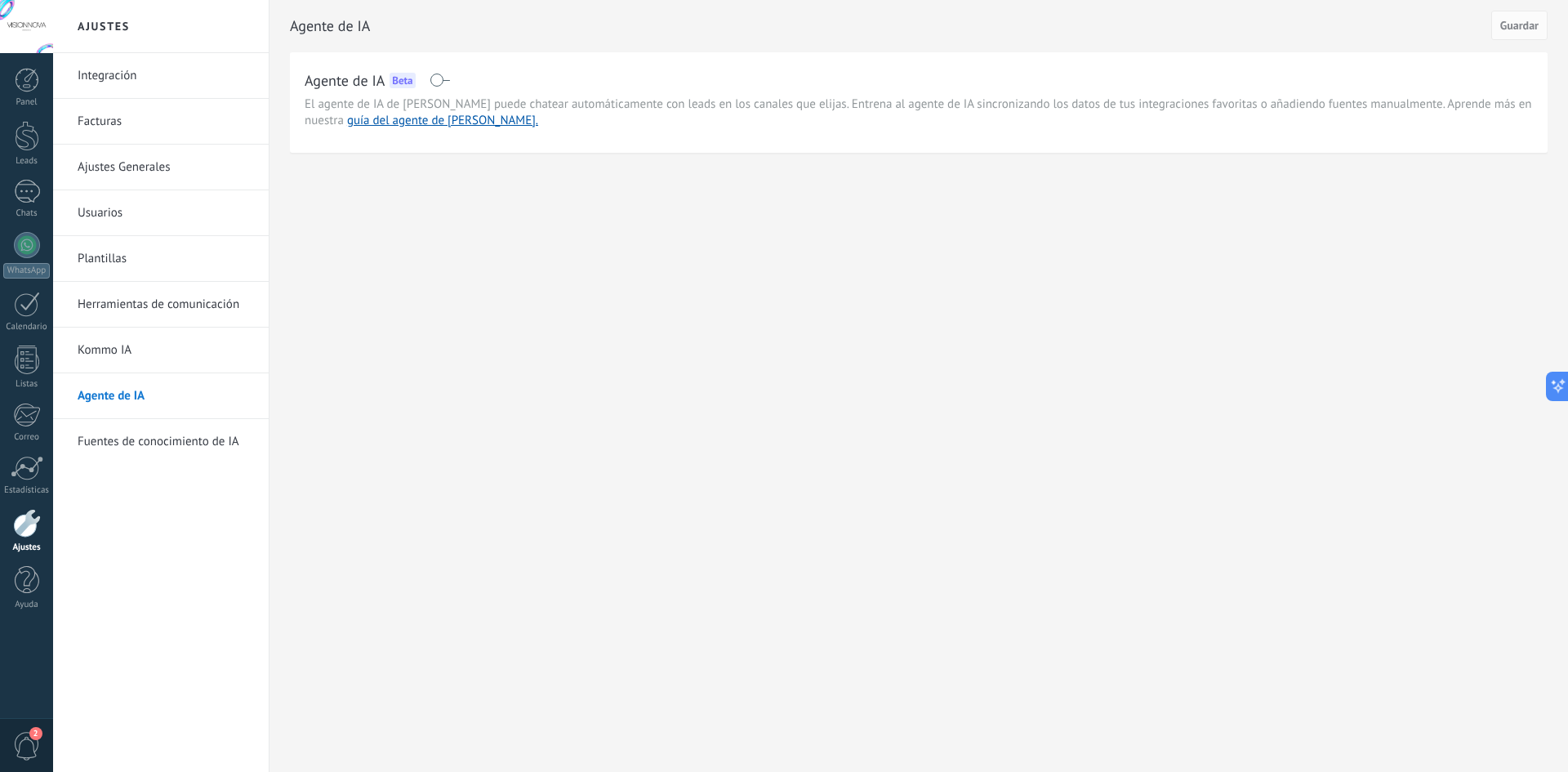
click at [134, 172] on link "Ajustes Generales" at bounding box center [164, 167] width 175 height 45
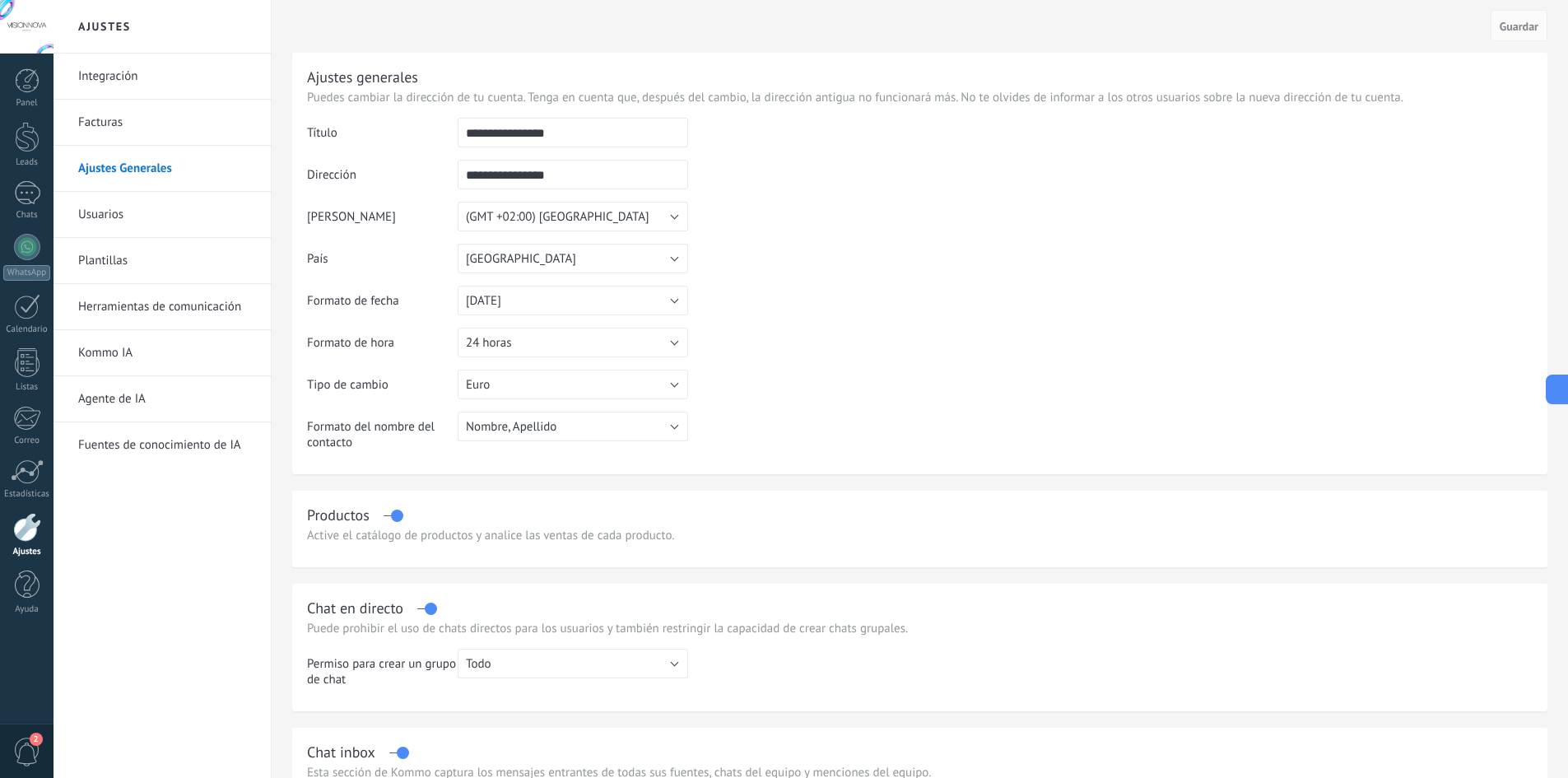
scroll to position [1020, 0]
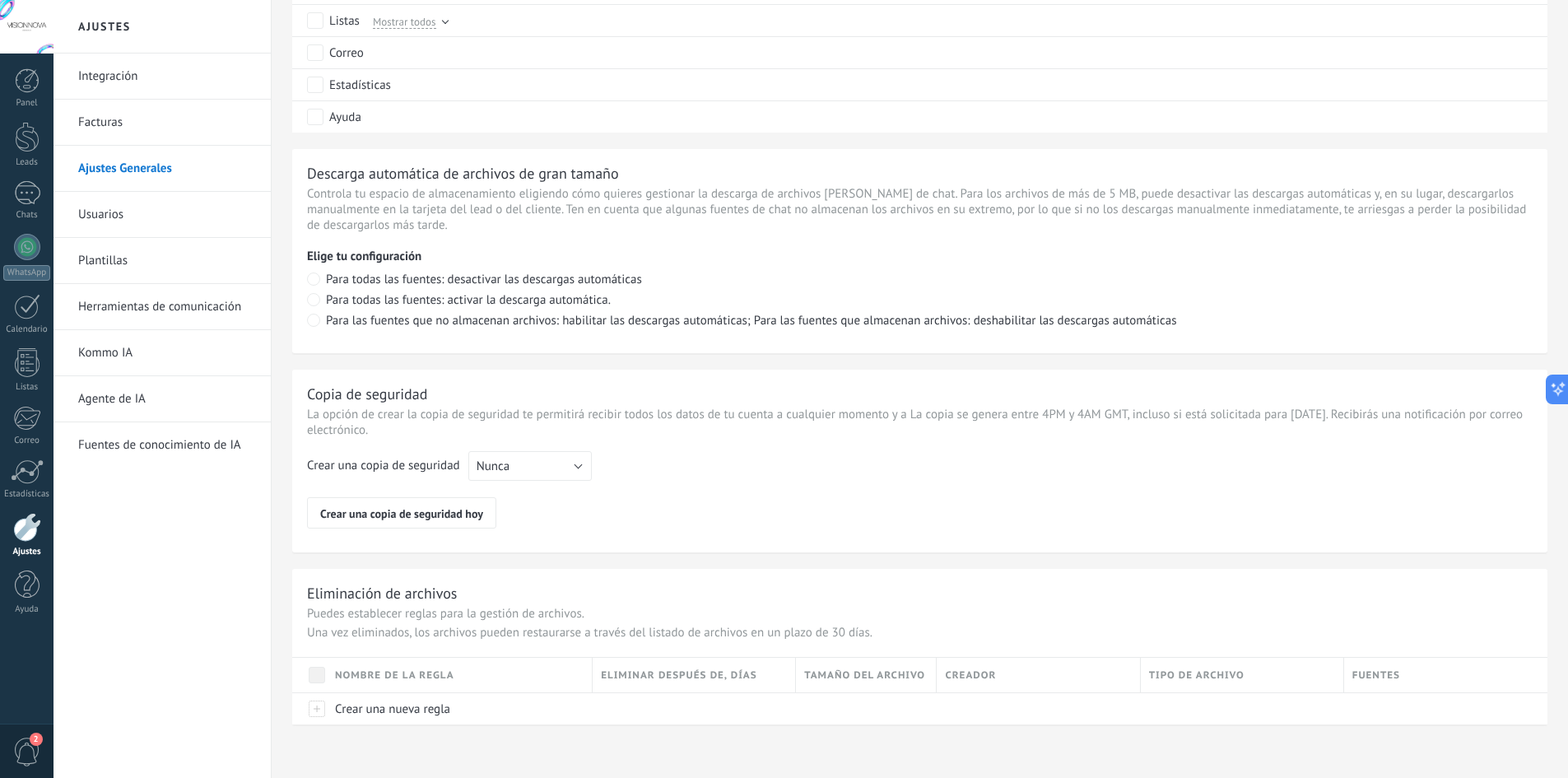
click at [157, 97] on link "Integración" at bounding box center [166, 76] width 176 height 46
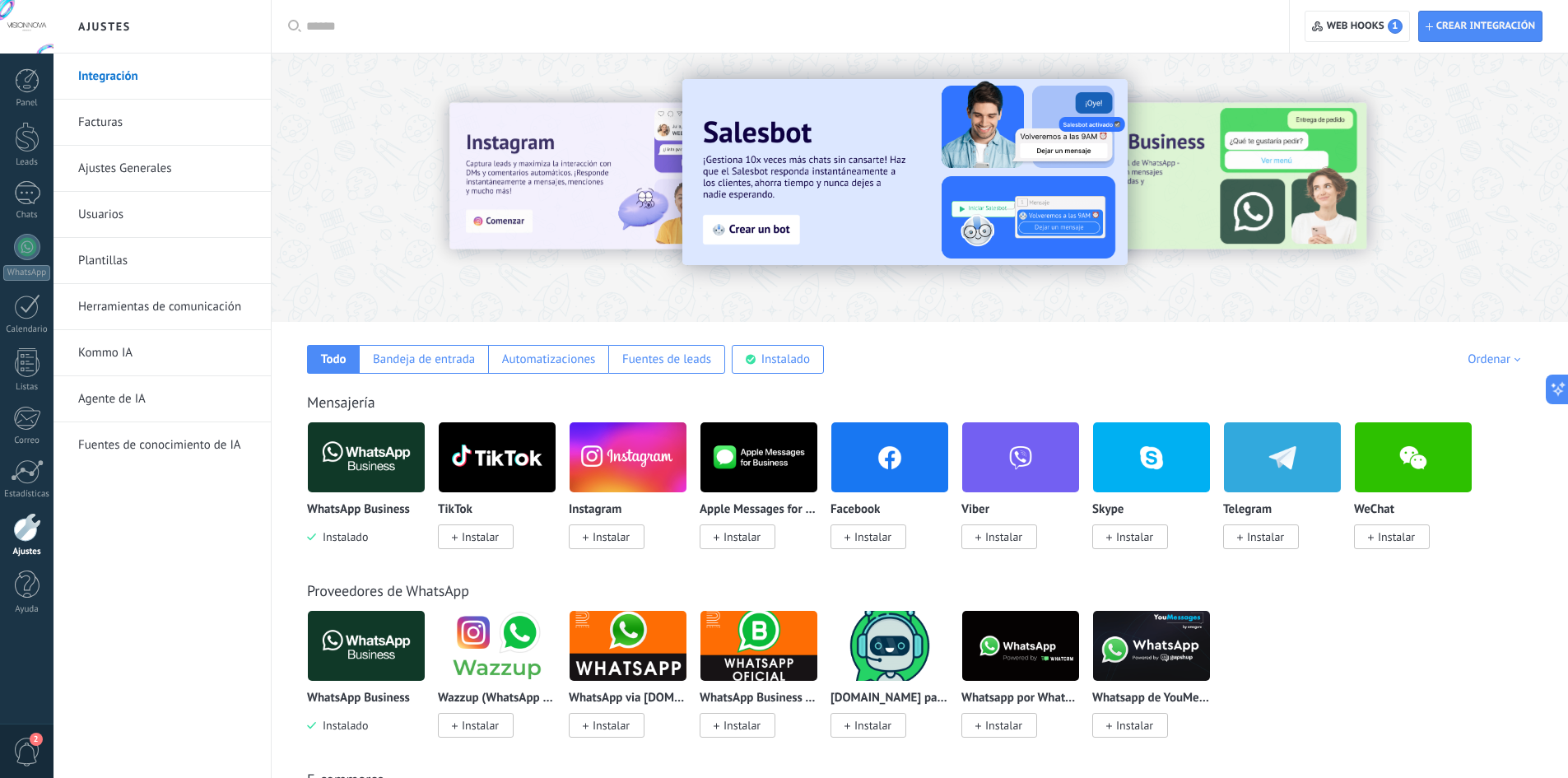
click at [21, 535] on div at bounding box center [27, 528] width 28 height 29
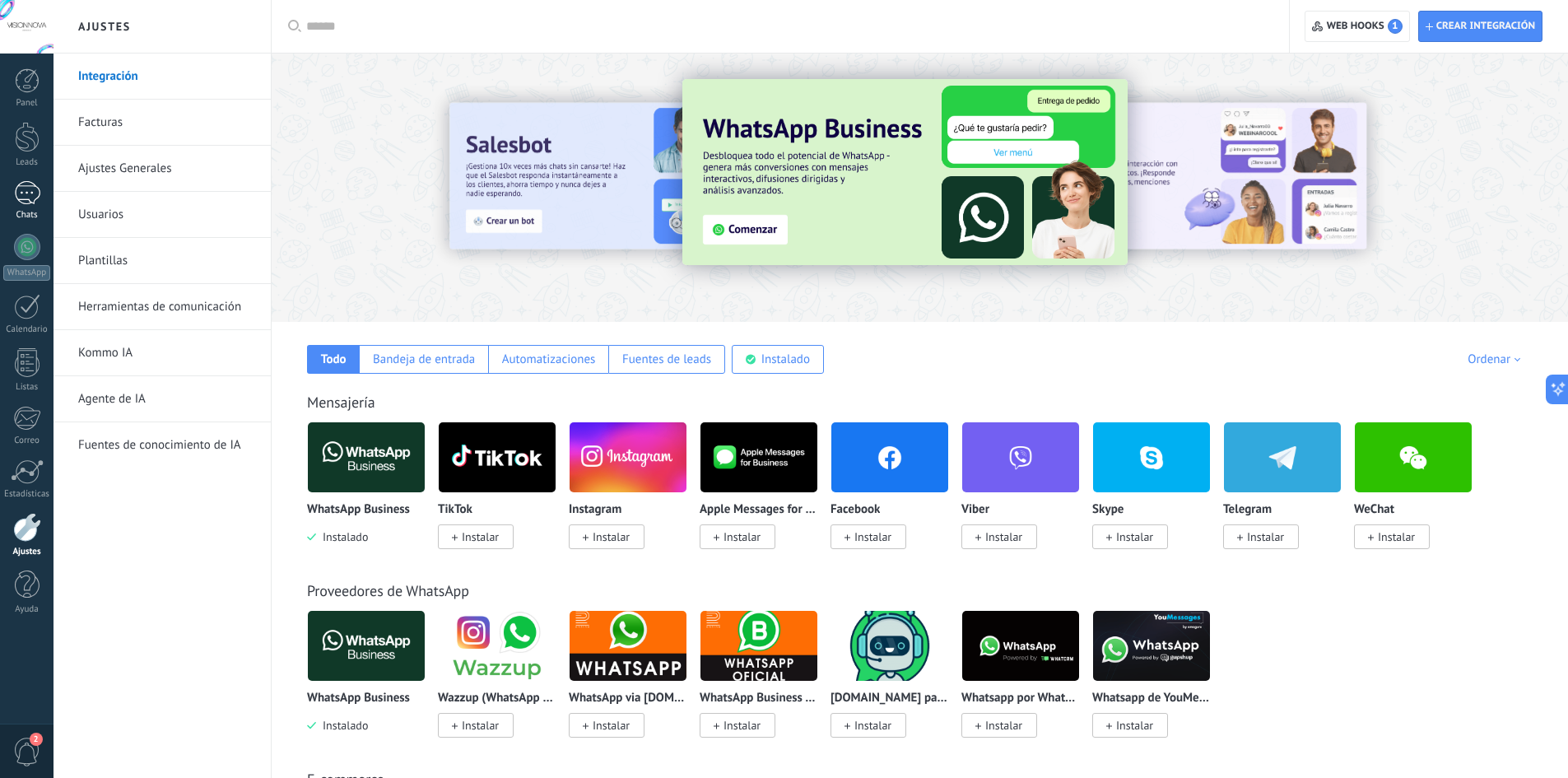
click at [17, 207] on link "Chats" at bounding box center [27, 200] width 53 height 39
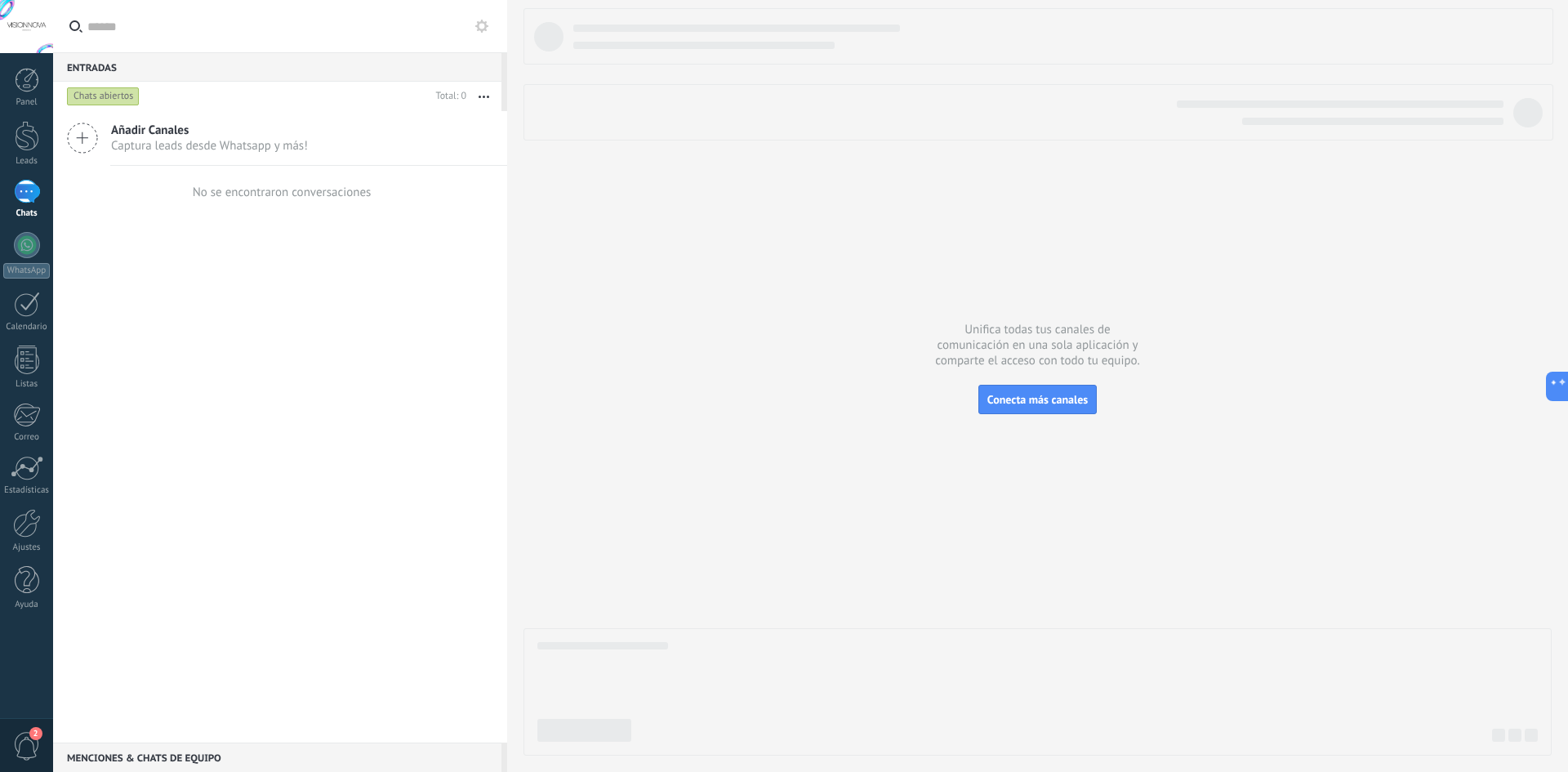
click at [1013, 382] on div at bounding box center [1037, 382] width 1028 height 747
click at [1031, 400] on span "Conecta más canales" at bounding box center [1037, 400] width 100 height 15
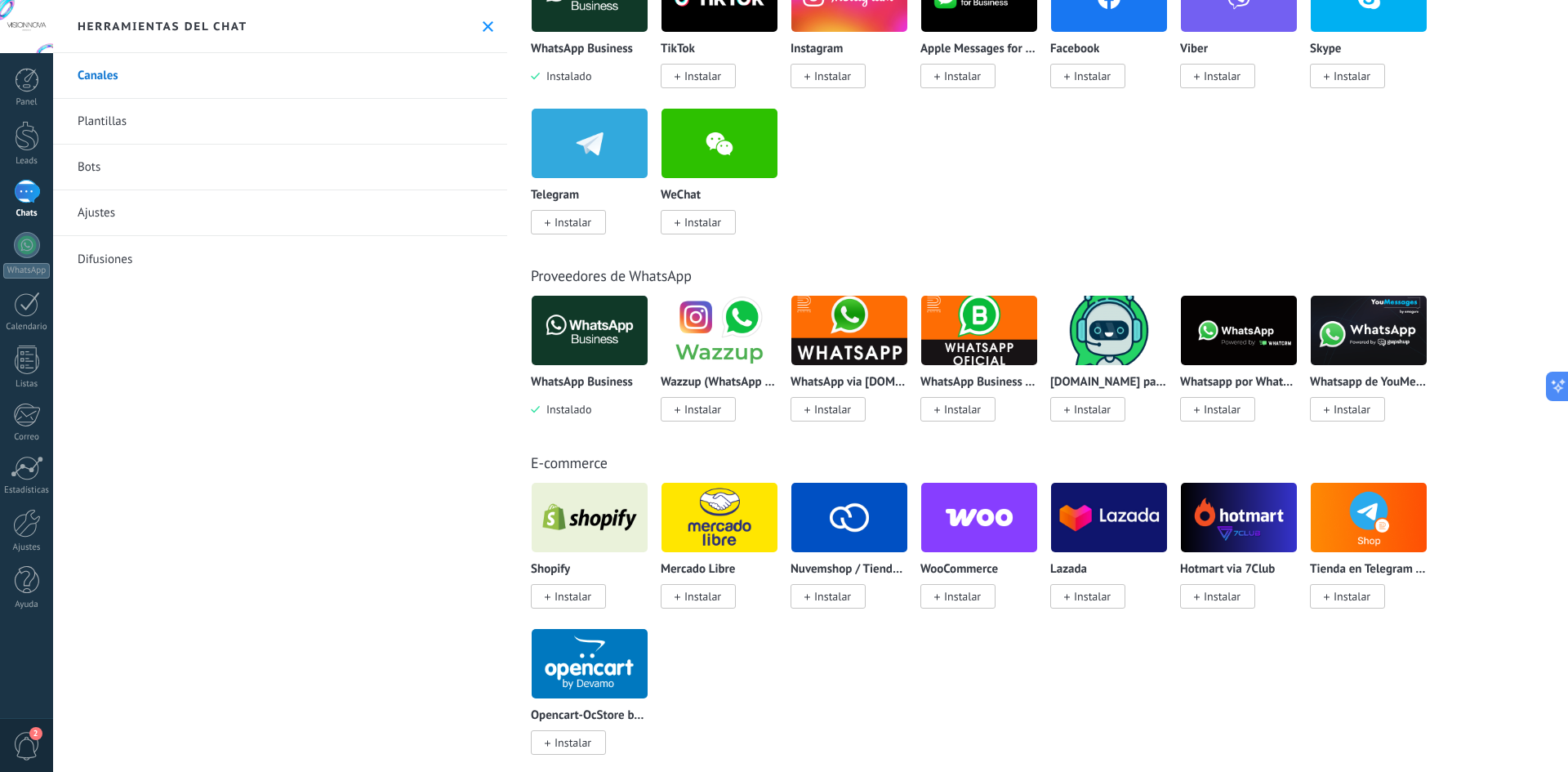
scroll to position [359, 0]
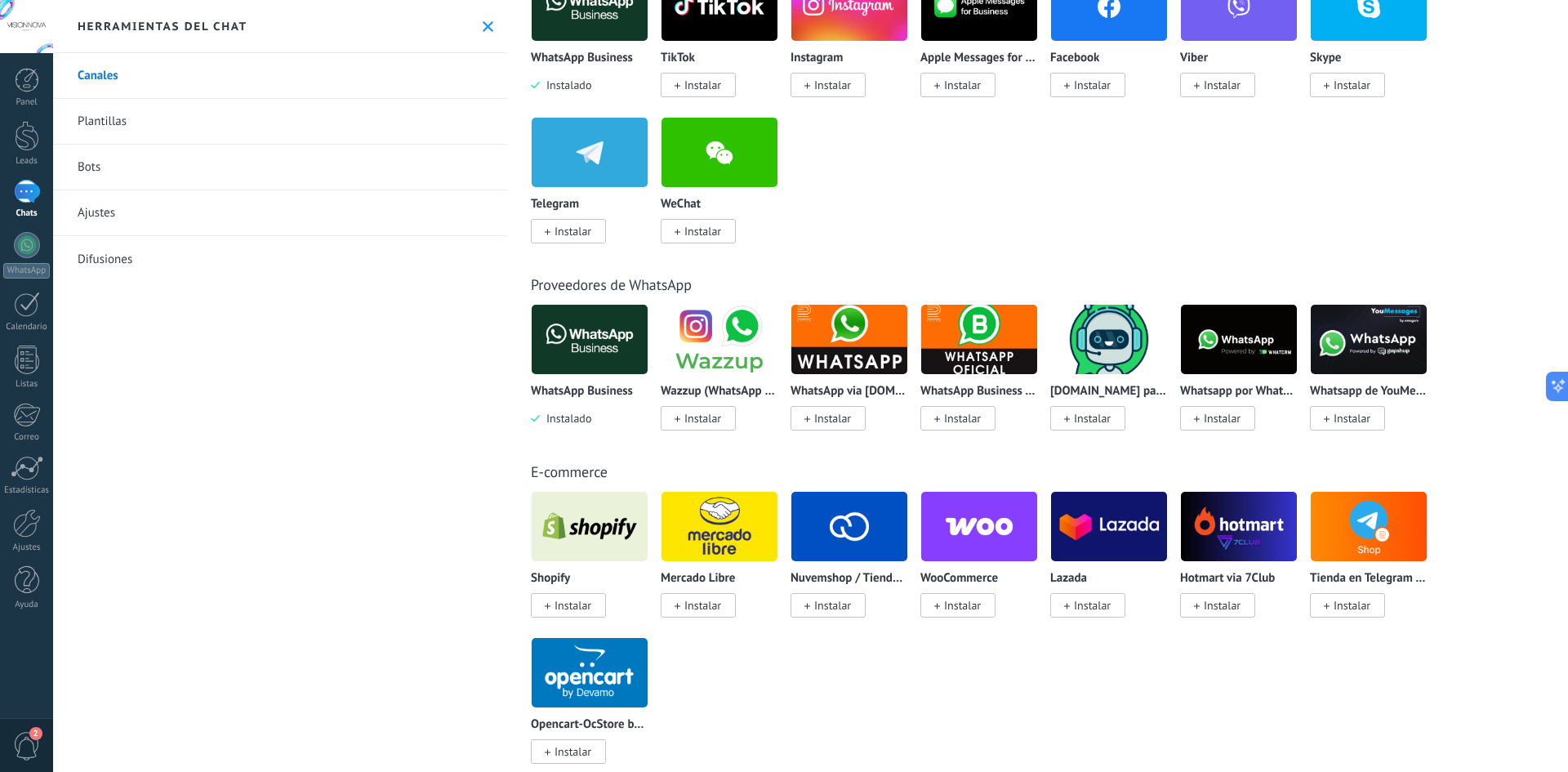
click at [707, 225] on span "Instalar" at bounding box center [702, 232] width 37 height 15
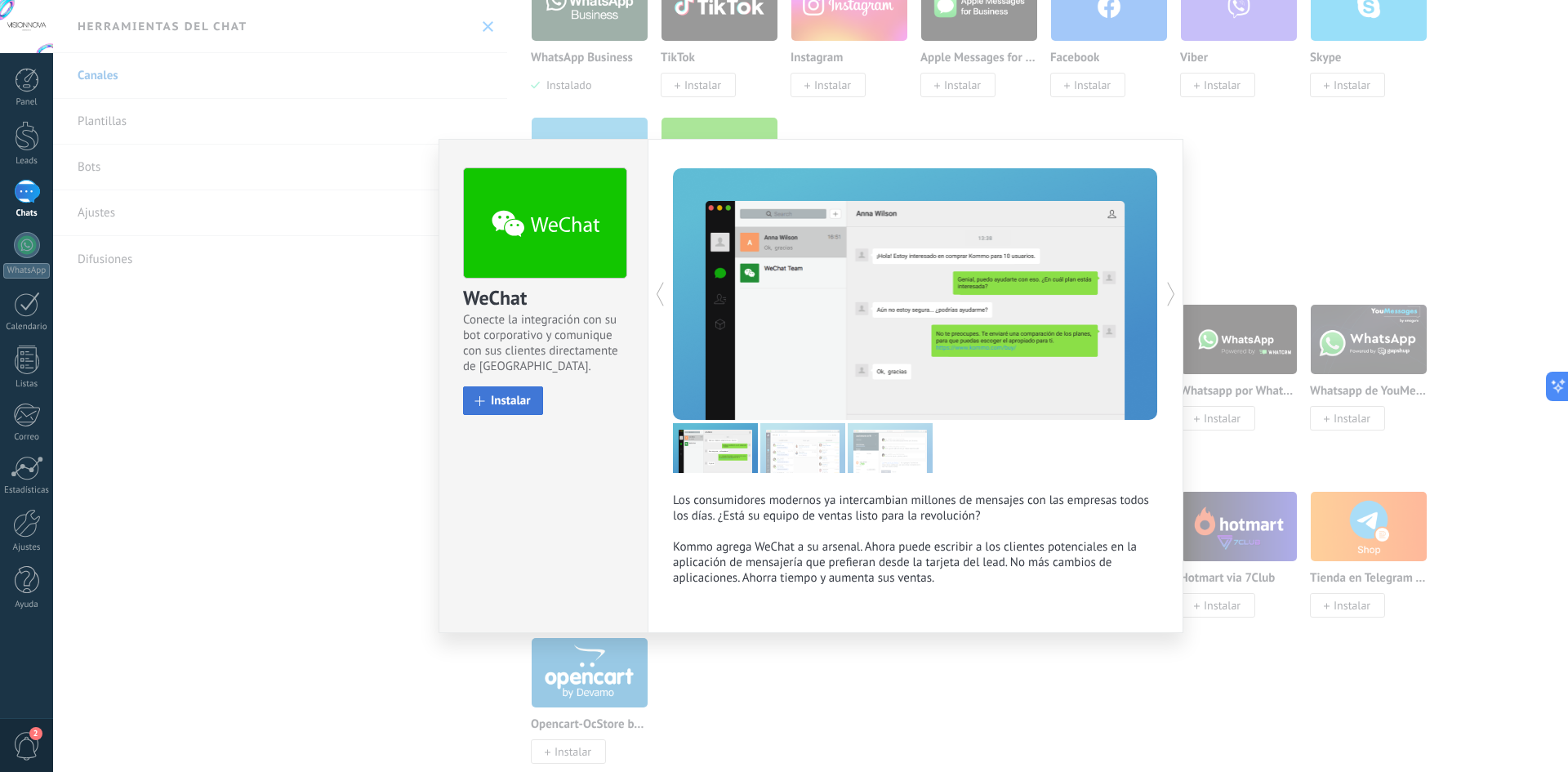
click at [502, 399] on span "Instalar" at bounding box center [511, 401] width 40 height 12
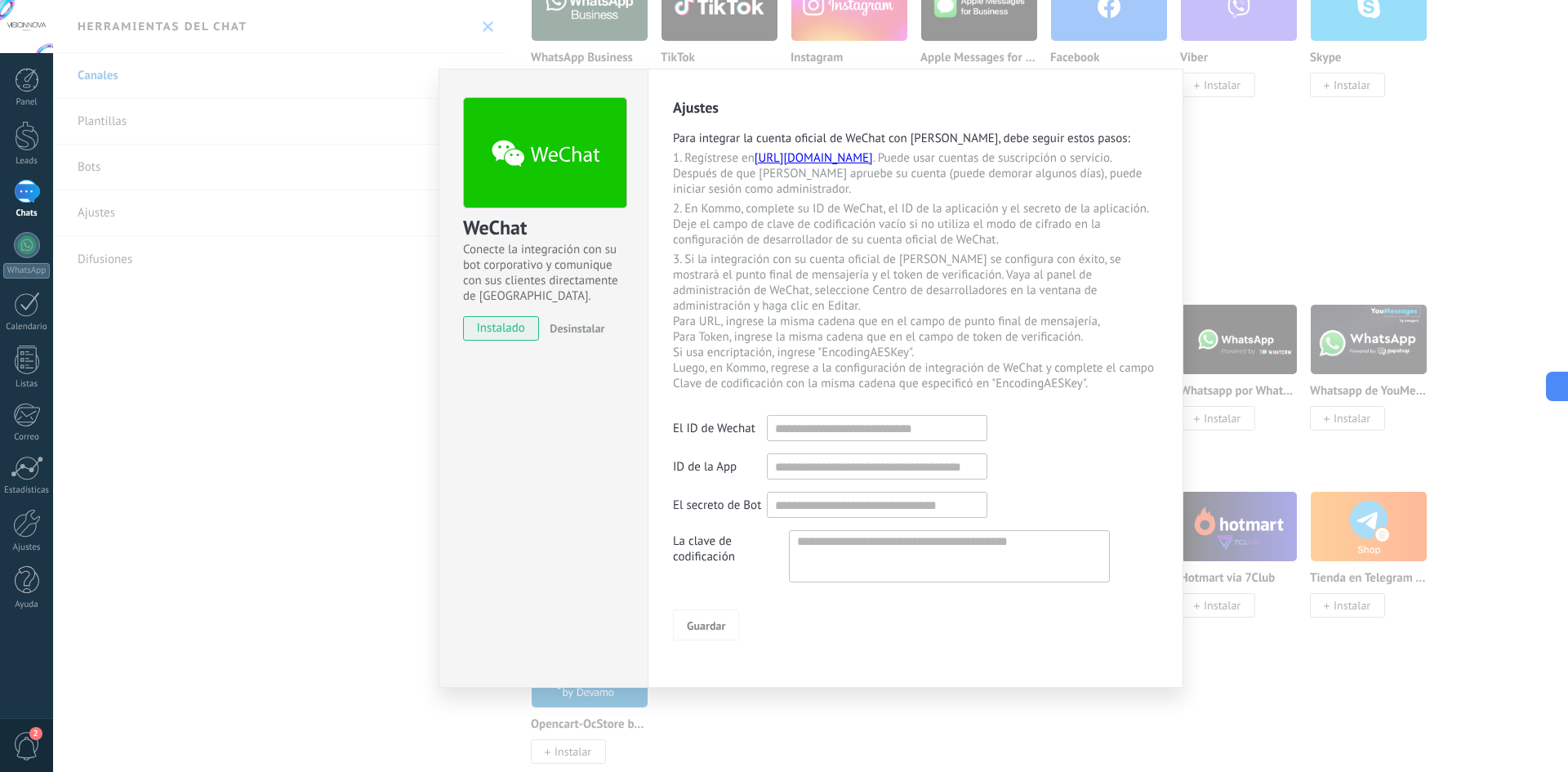
click at [511, 224] on div "WeChat" at bounding box center [543, 228] width 161 height 27
copy div "WeChat"
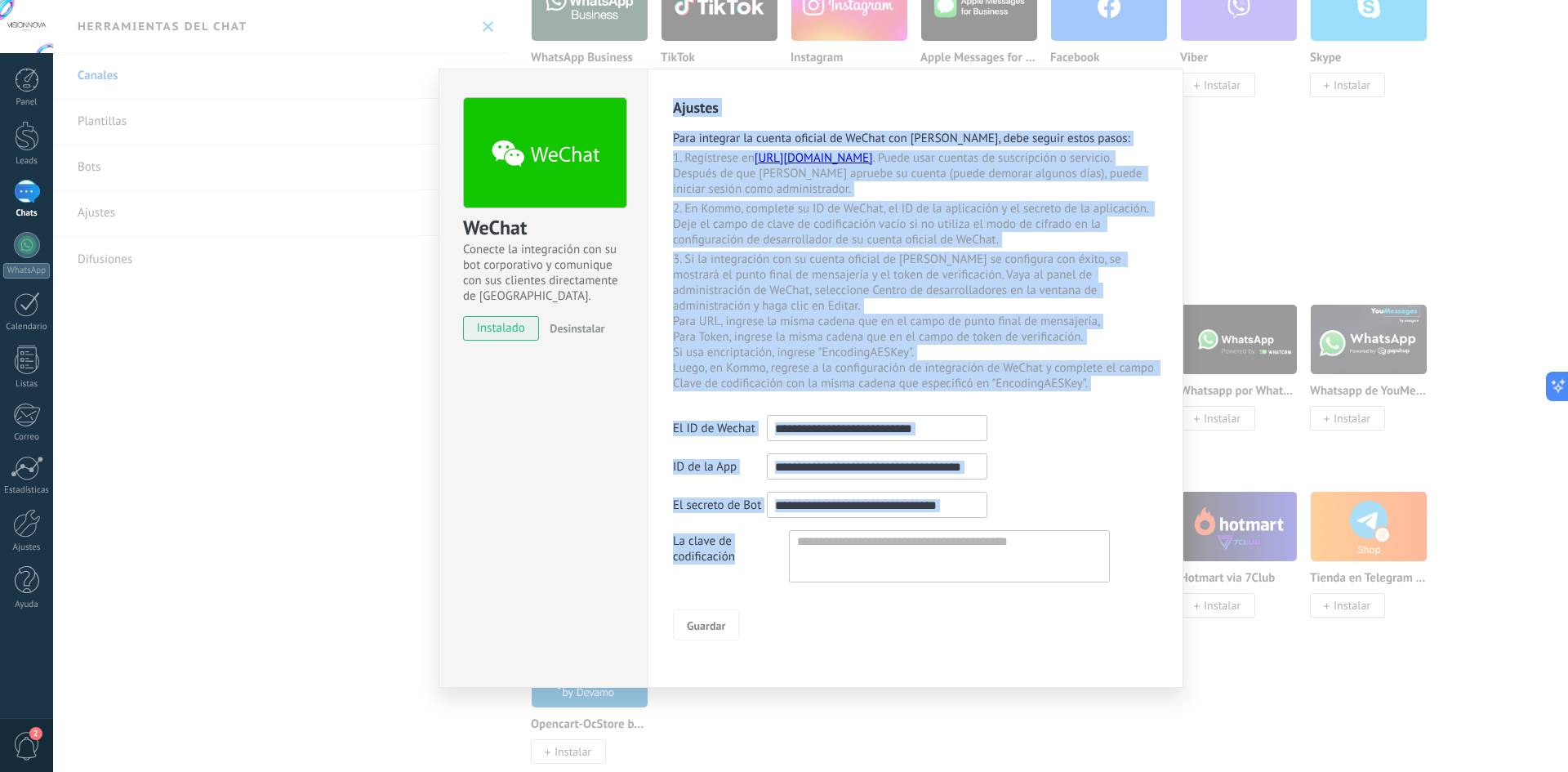
drag, startPoint x: 735, startPoint y: 540, endPoint x: 672, endPoint y: 109, distance: 435.6
click at [672, 109] on div "Ajustes Para integrar la cuenta oficial de WeChat con [PERSON_NAME], debe segui…" at bounding box center [914, 378] width 536 height 619
copy div "Loremip Dolo sitametc ad elitse doeiusm te InCidi utl Etdol, magn aliqua enima …"
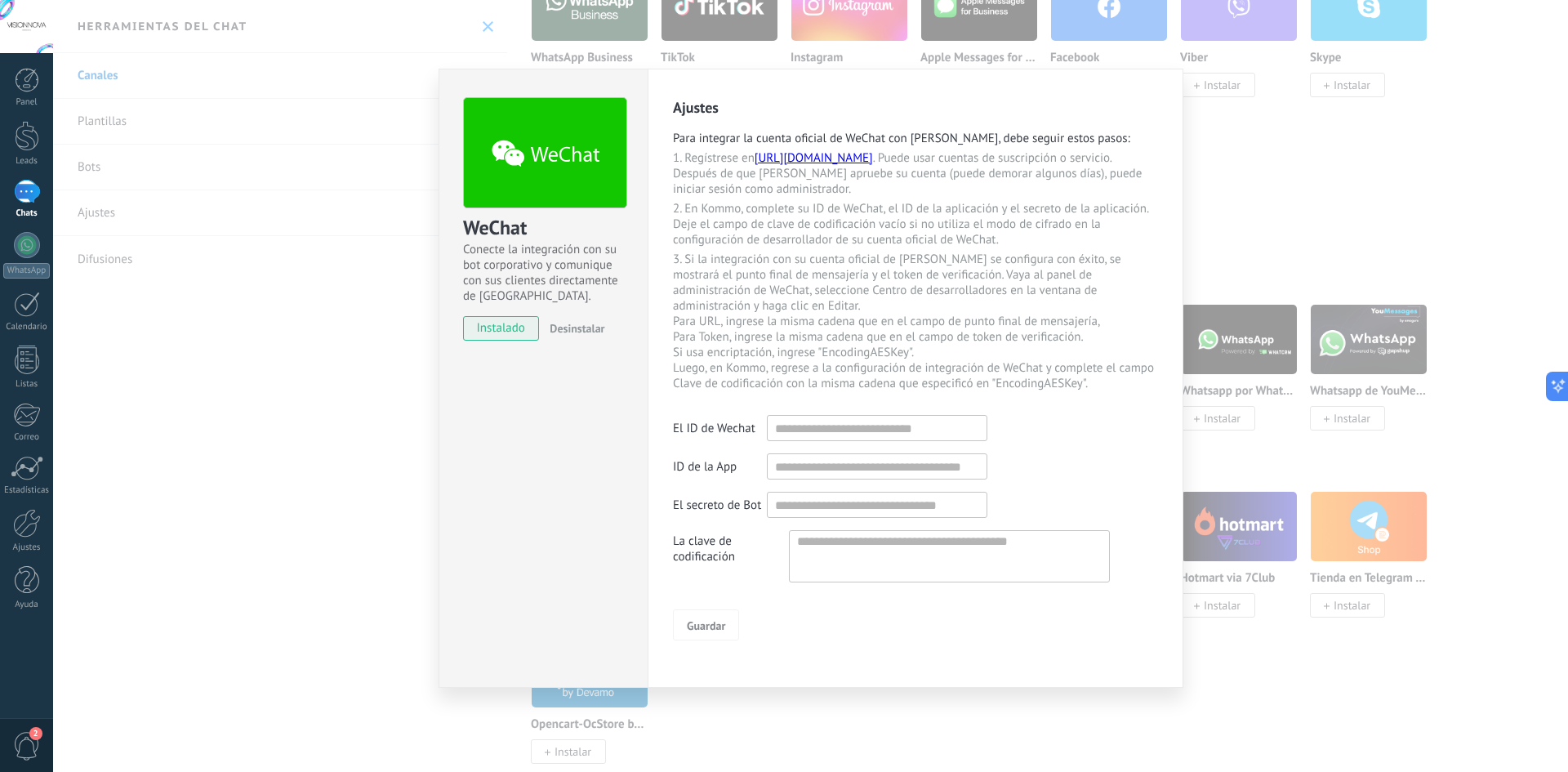
click at [1276, 423] on div "WeChat Conecte la integración con su bot corporativo y comunique con sus client…" at bounding box center [810, 386] width 1515 height 772
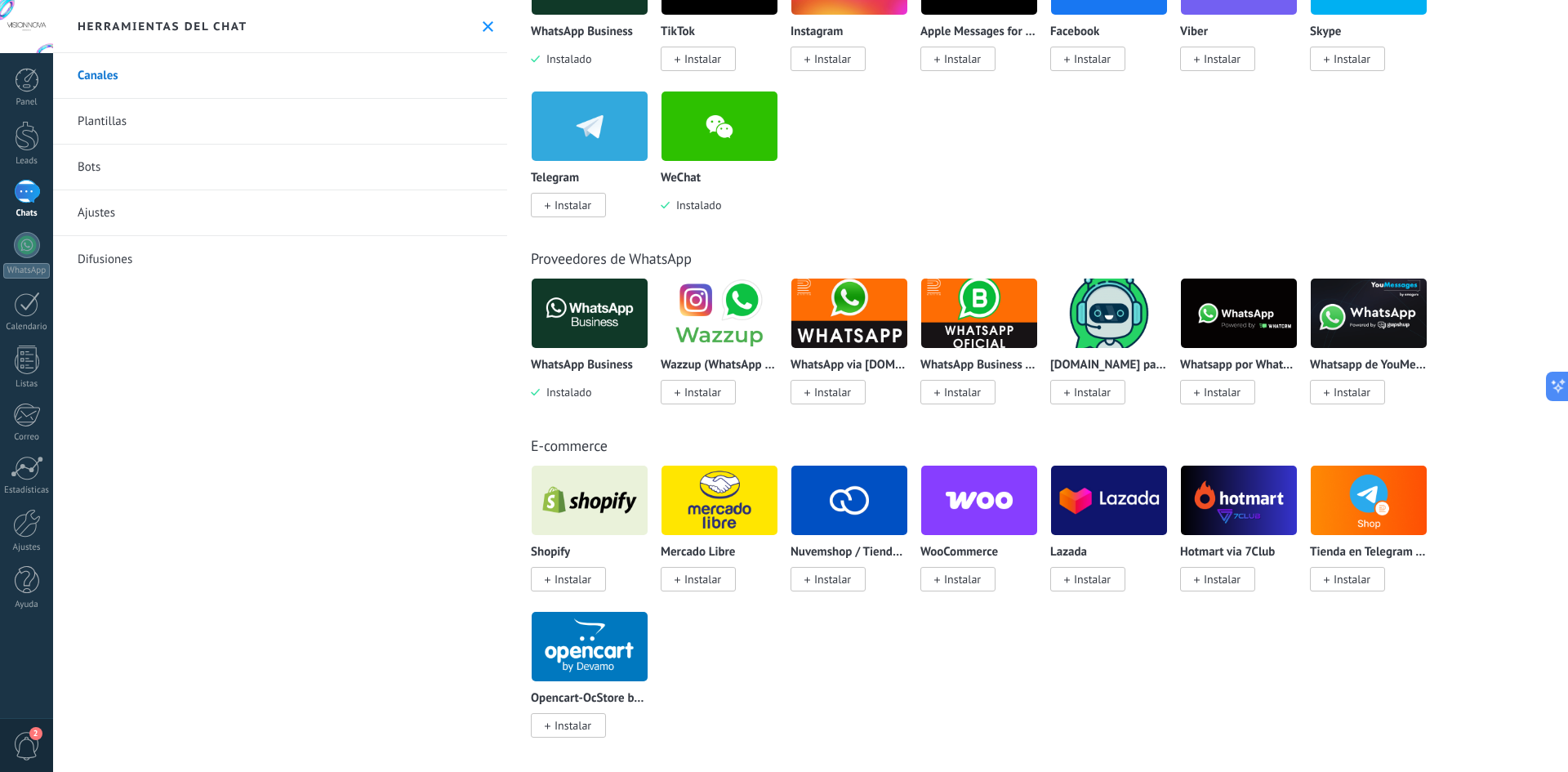
scroll to position [0, 0]
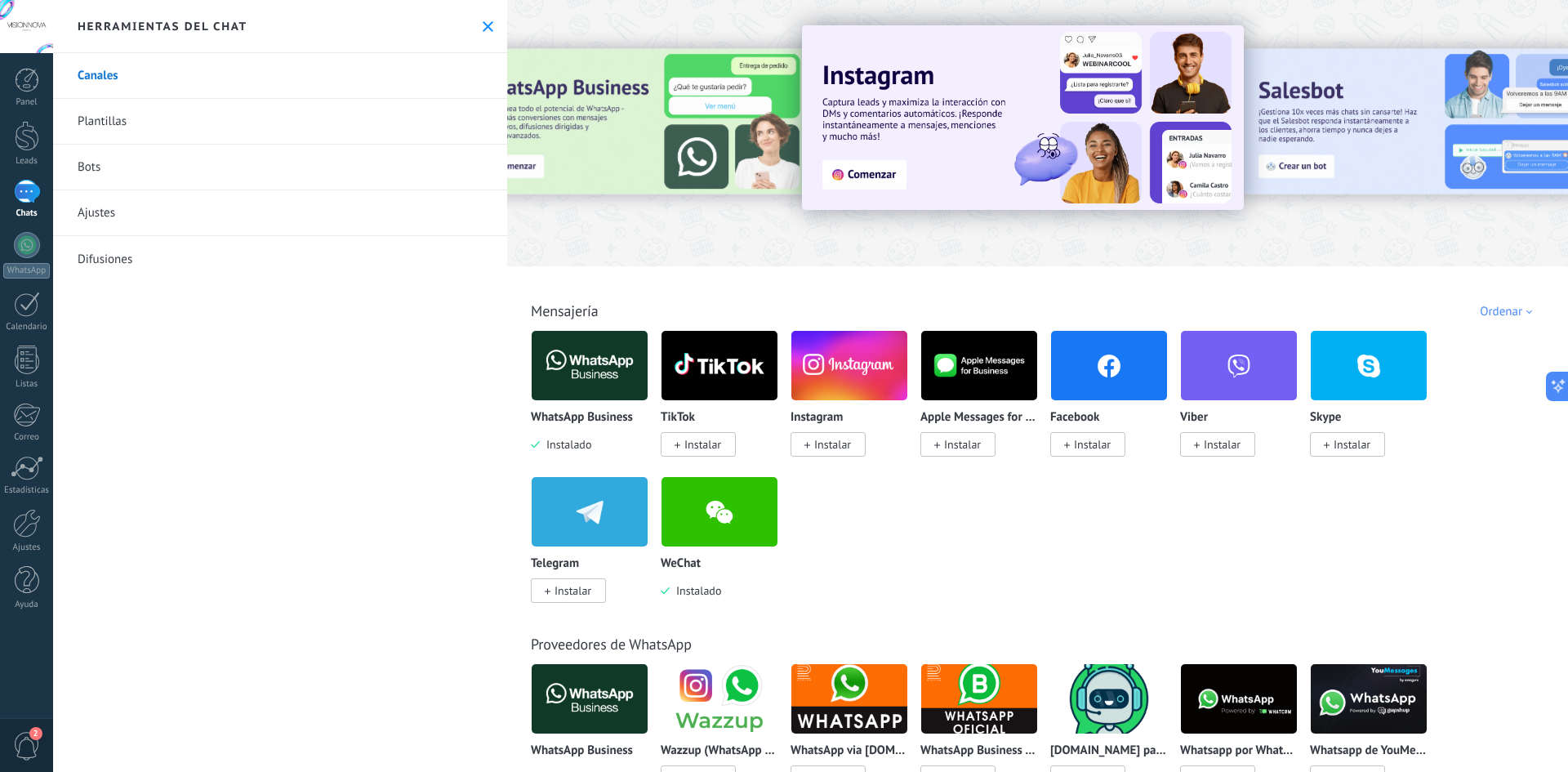
click at [1497, 307] on div "Ordenar" at bounding box center [1508, 312] width 58 height 15
click at [1492, 307] on div "Ordenar" at bounding box center [1508, 312] width 58 height 15
